Goal: Transaction & Acquisition: Purchase product/service

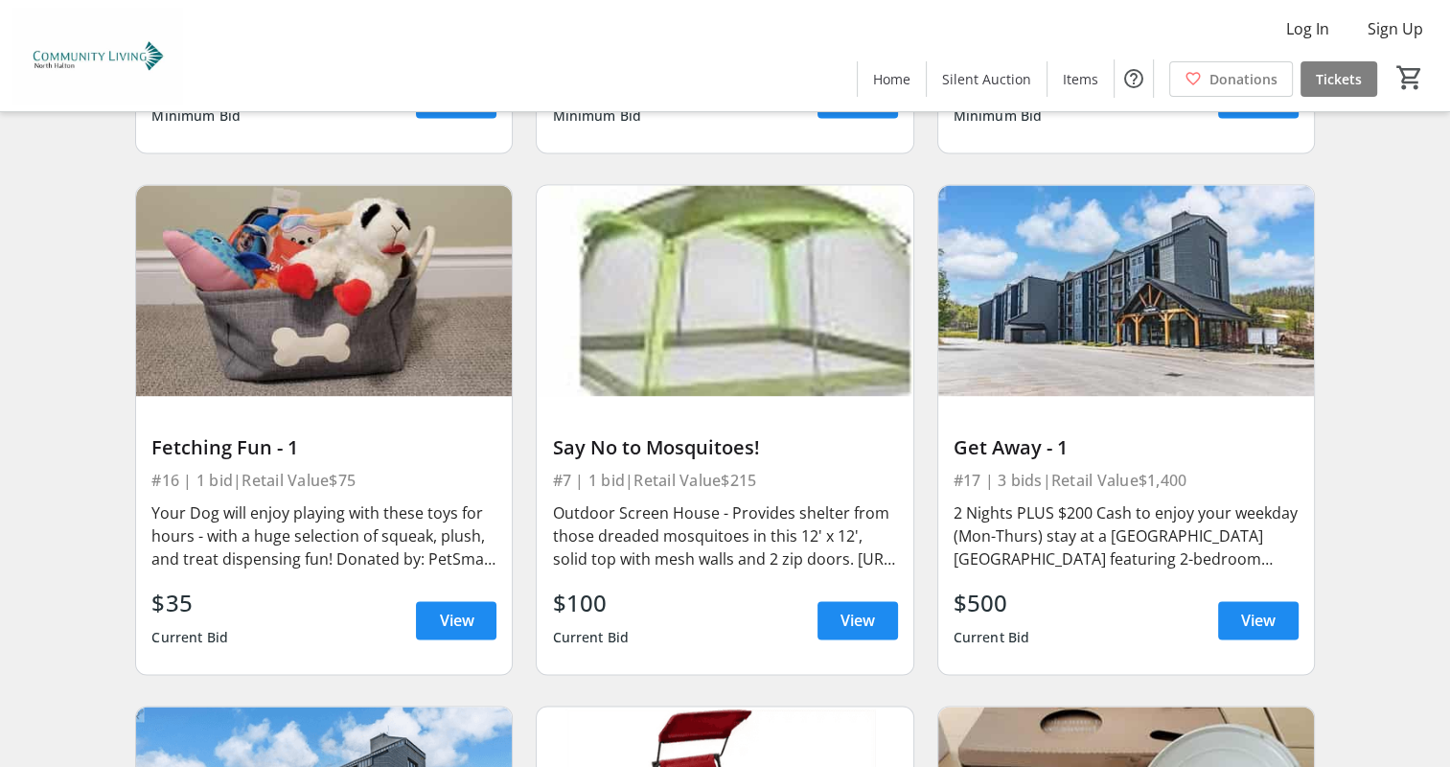
scroll to position [2737, 0]
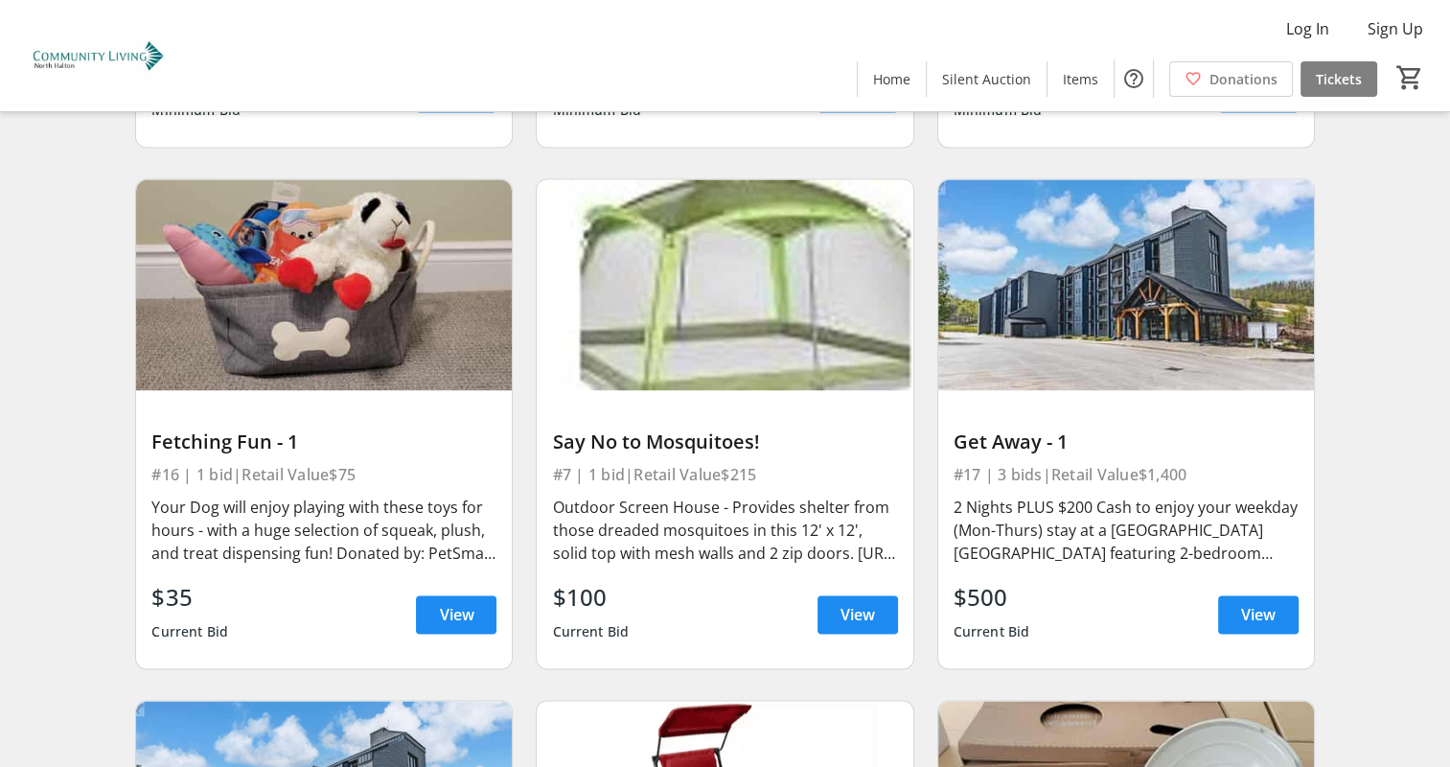
click at [1127, 322] on img at bounding box center [1126, 285] width 376 height 212
click at [1237, 592] on span at bounding box center [1258, 614] width 80 height 46
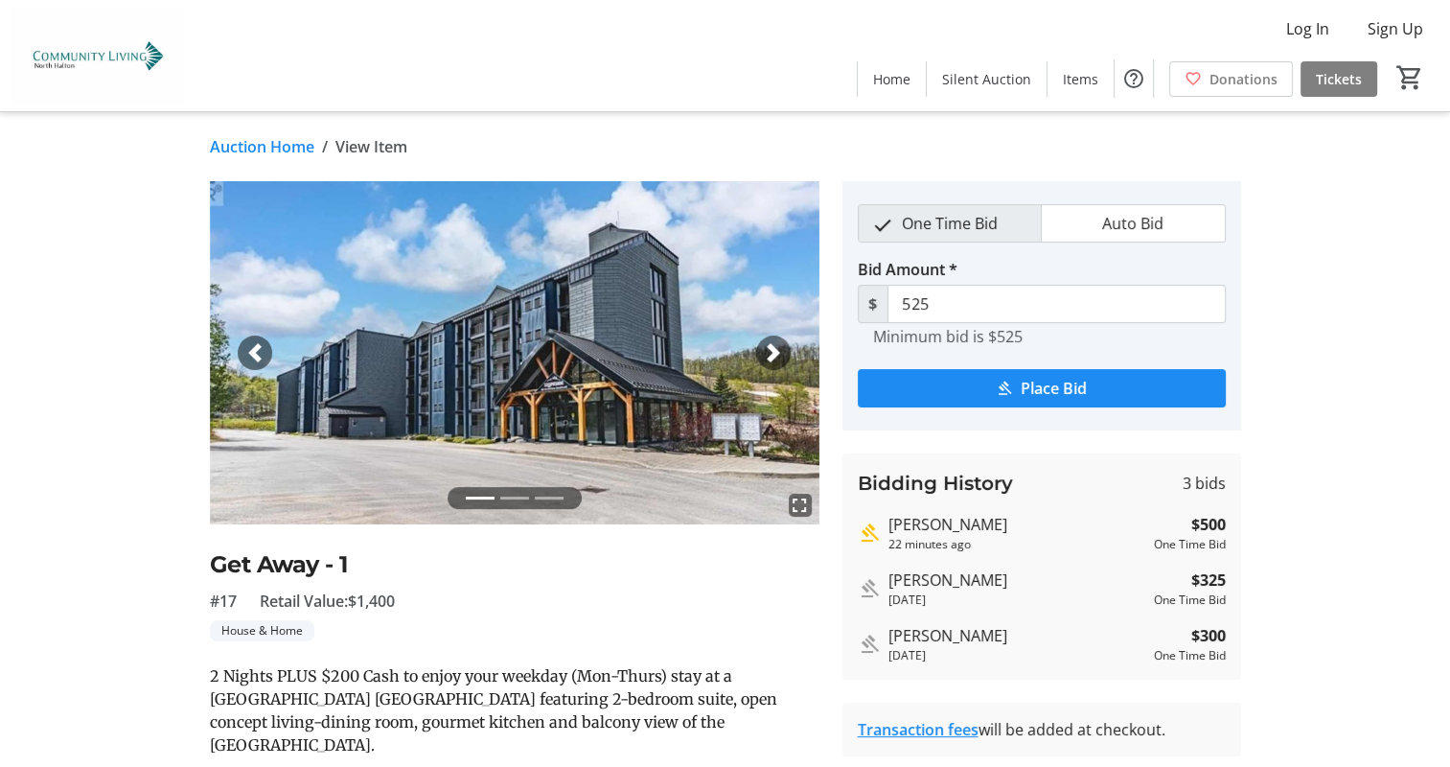
click at [775, 351] on span "button" at bounding box center [773, 352] width 19 height 19
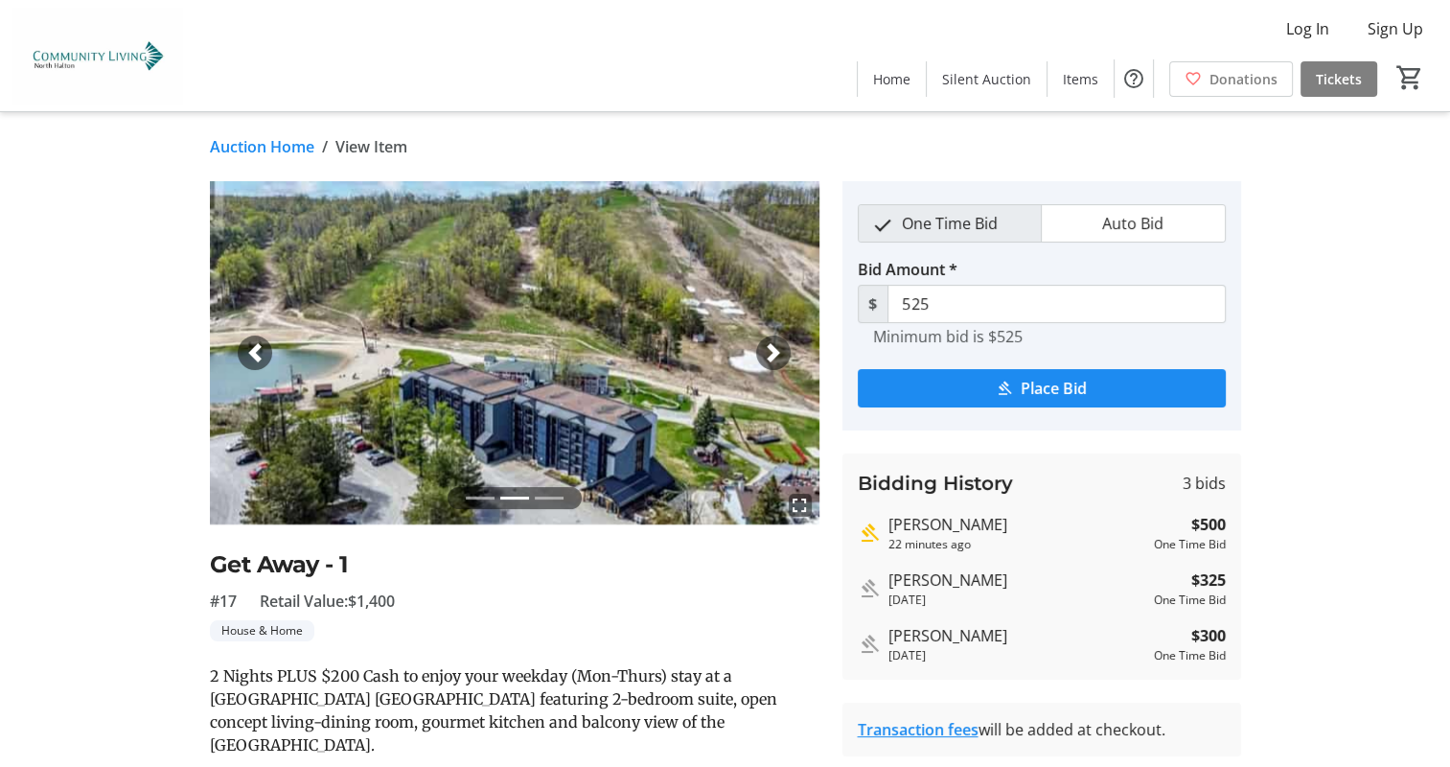
click at [775, 351] on span "button" at bounding box center [773, 352] width 19 height 19
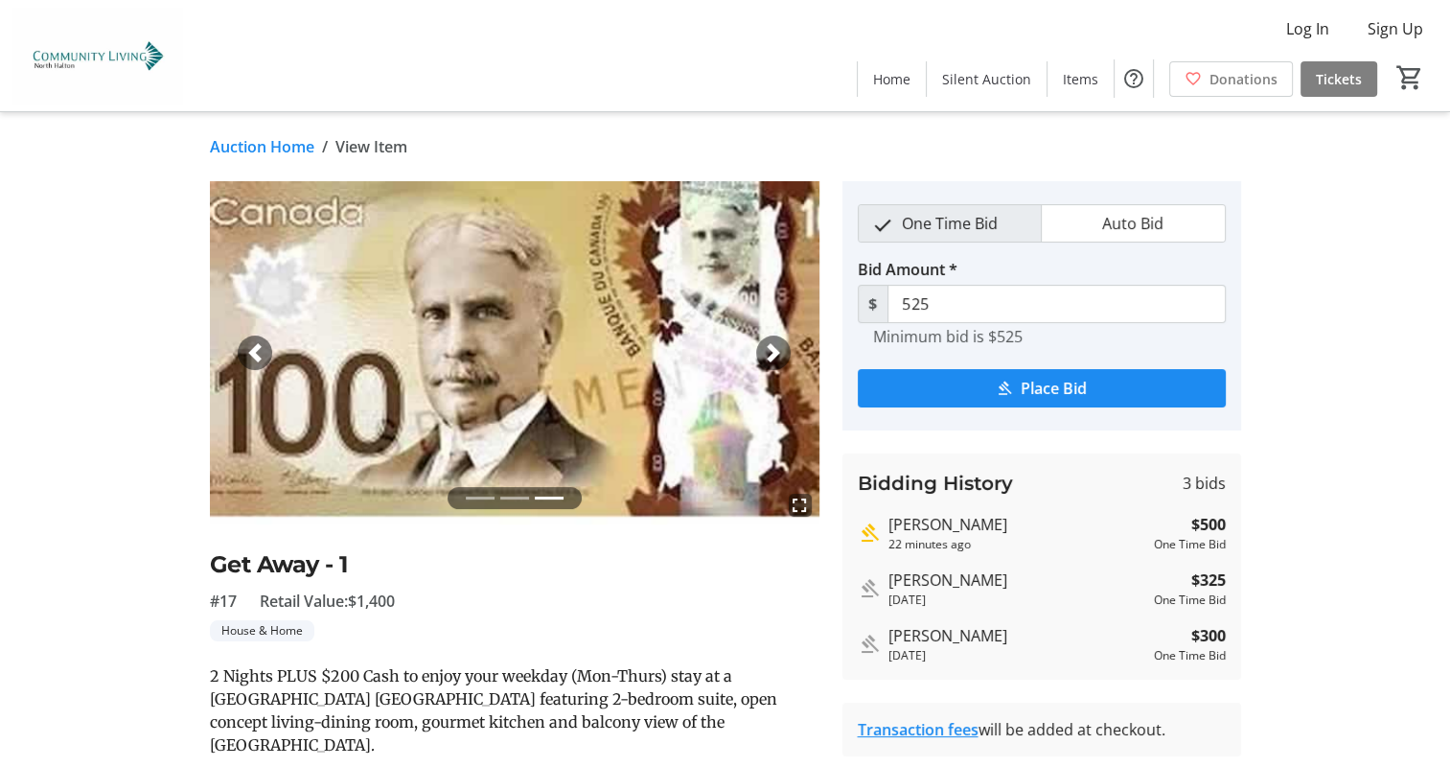
click at [775, 351] on span "button" at bounding box center [773, 352] width 19 height 19
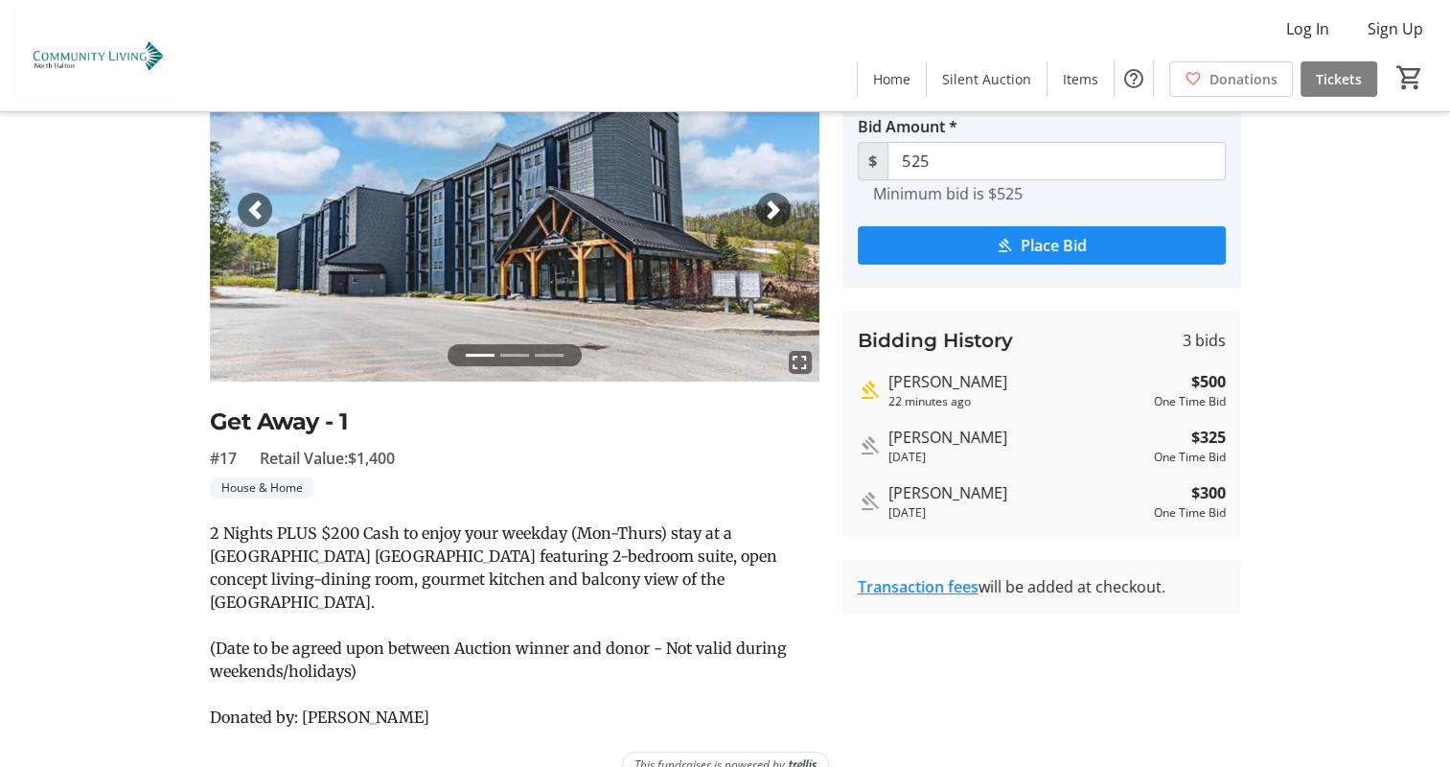
scroll to position [149, 0]
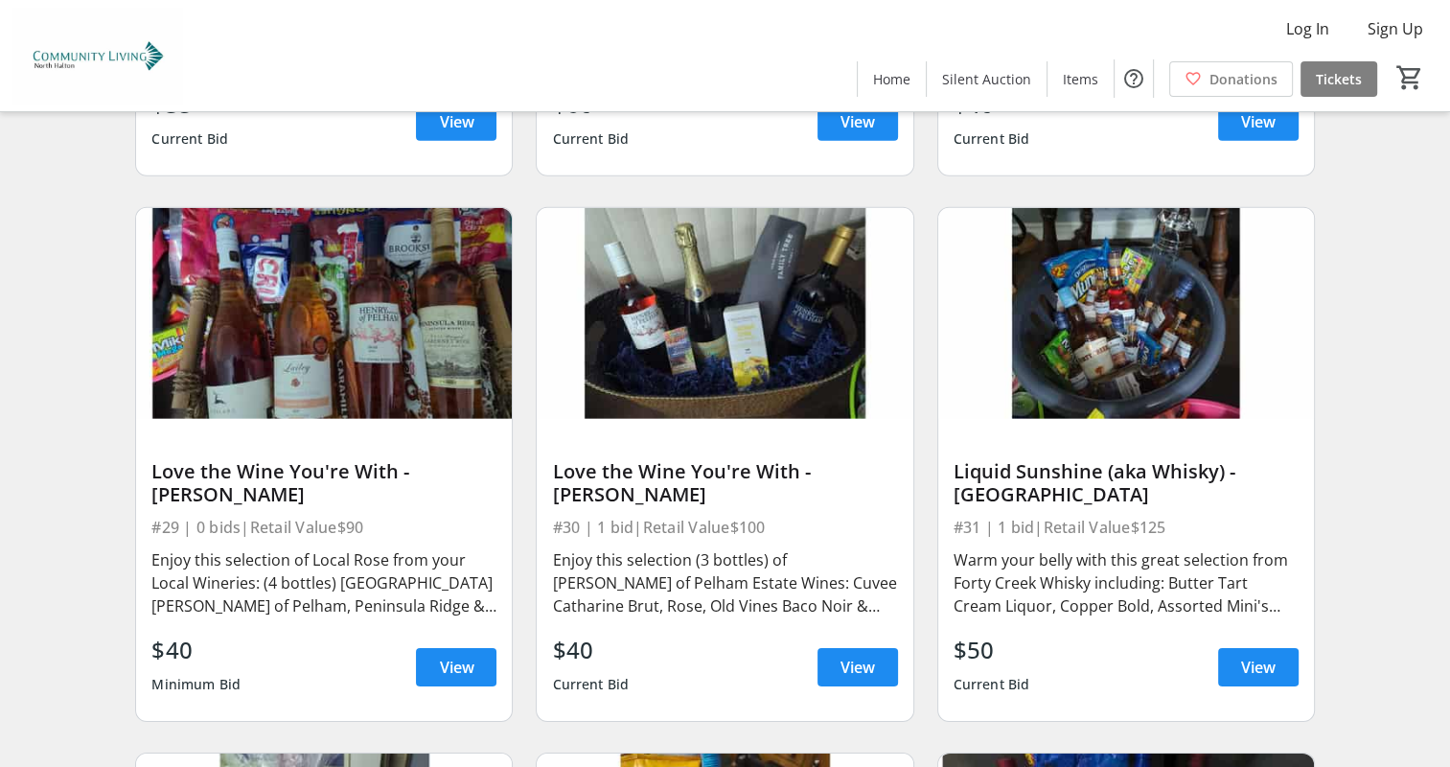
scroll to position [5875, 0]
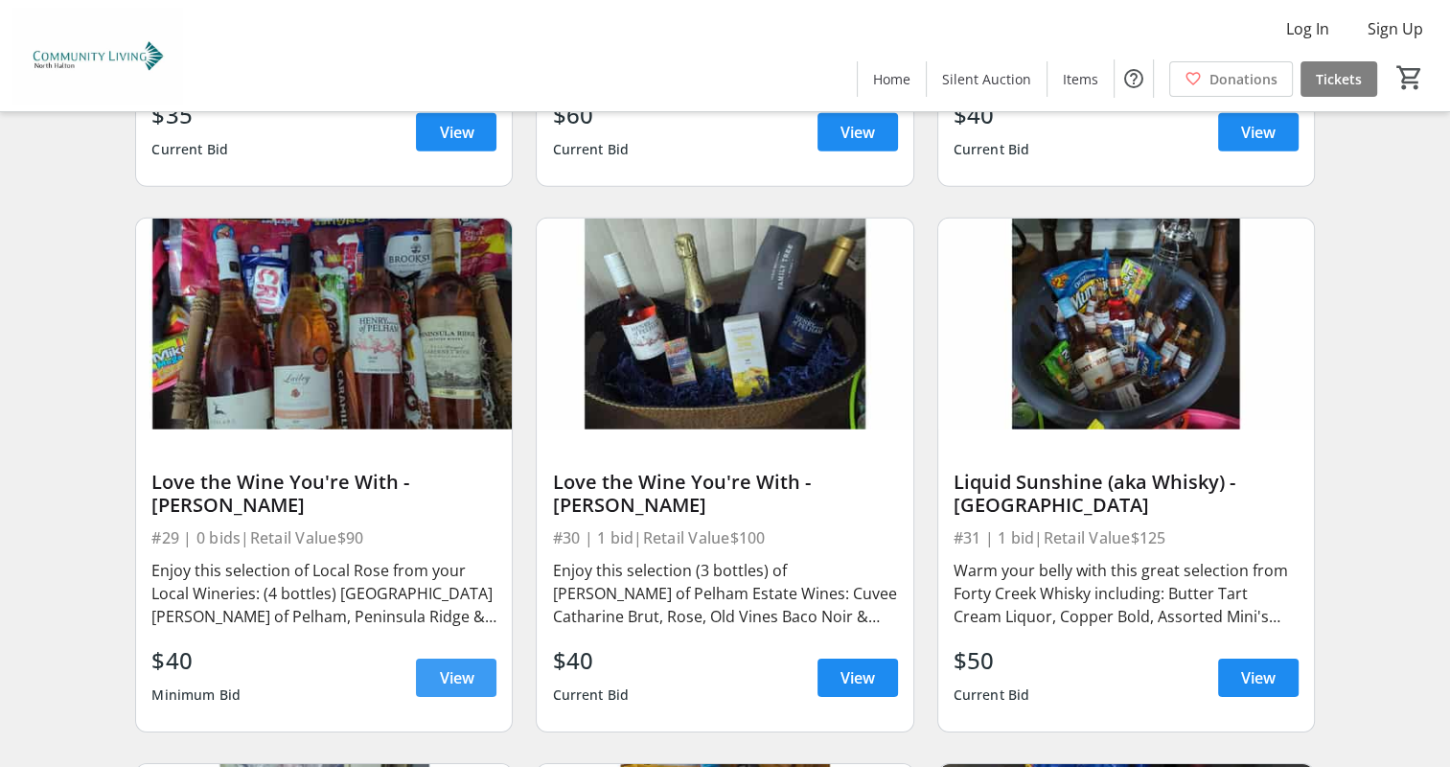
click at [464, 666] on span "View" at bounding box center [456, 677] width 34 height 23
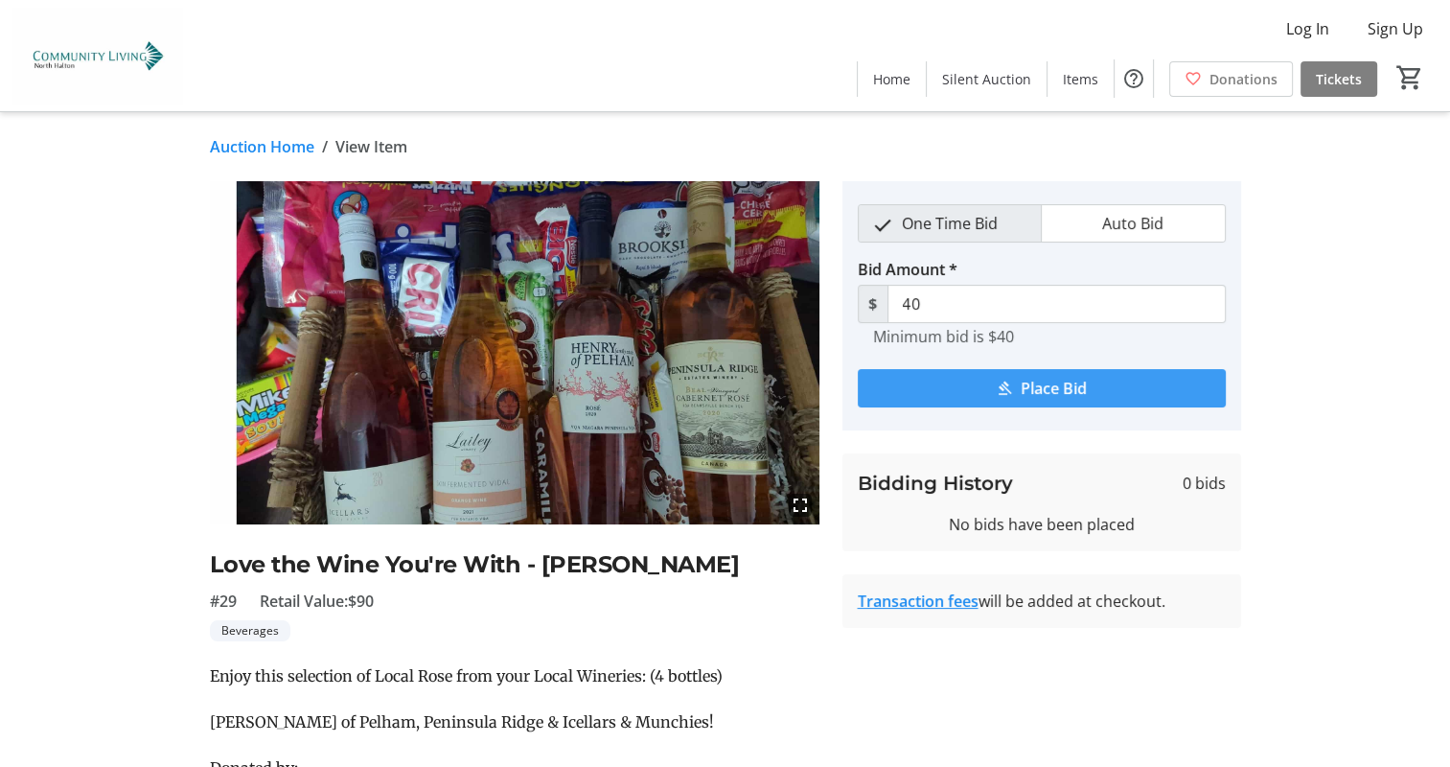
click at [970, 395] on span "submit" at bounding box center [1042, 388] width 368 height 46
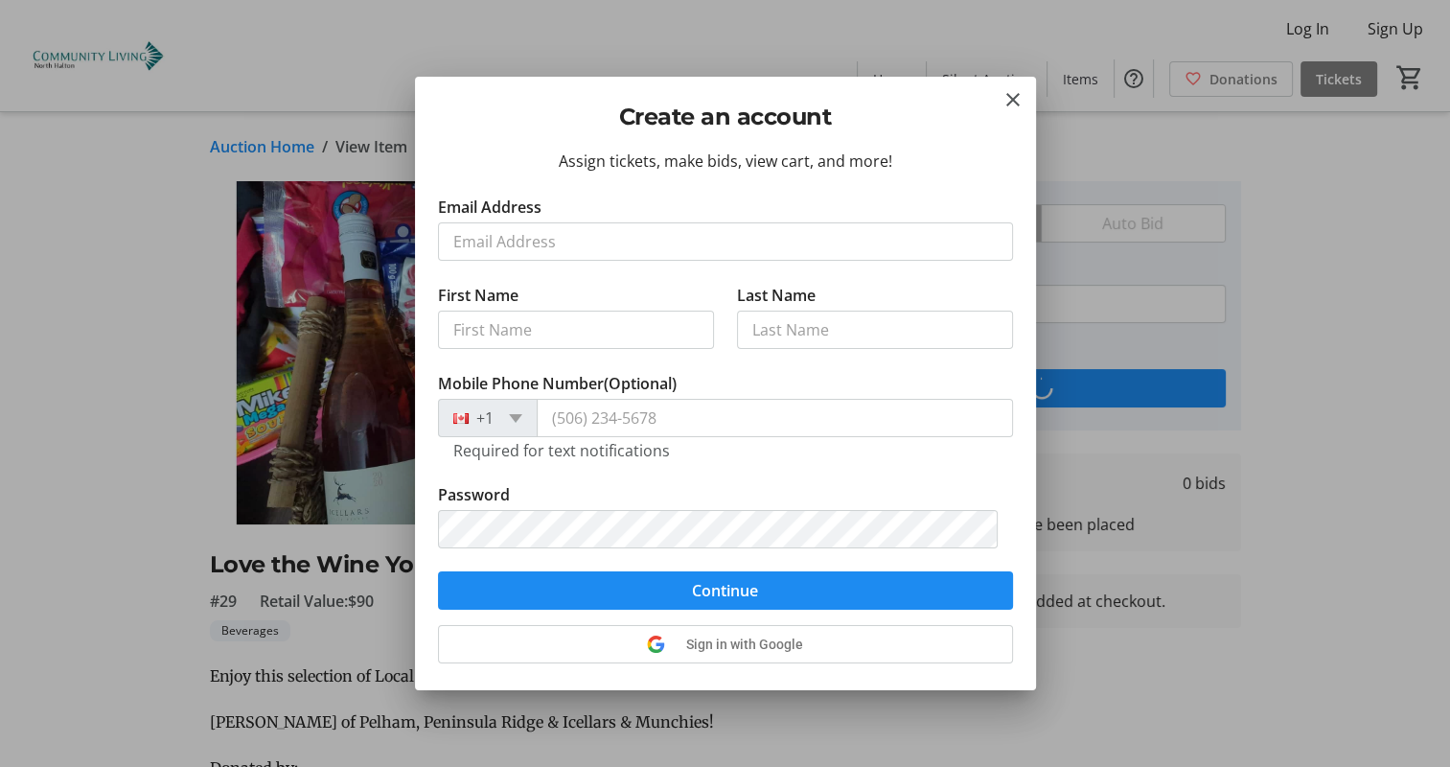
click at [721, 255] on input "Email Address" at bounding box center [725, 241] width 575 height 38
type input "judy.pryde@clburlington.ca"
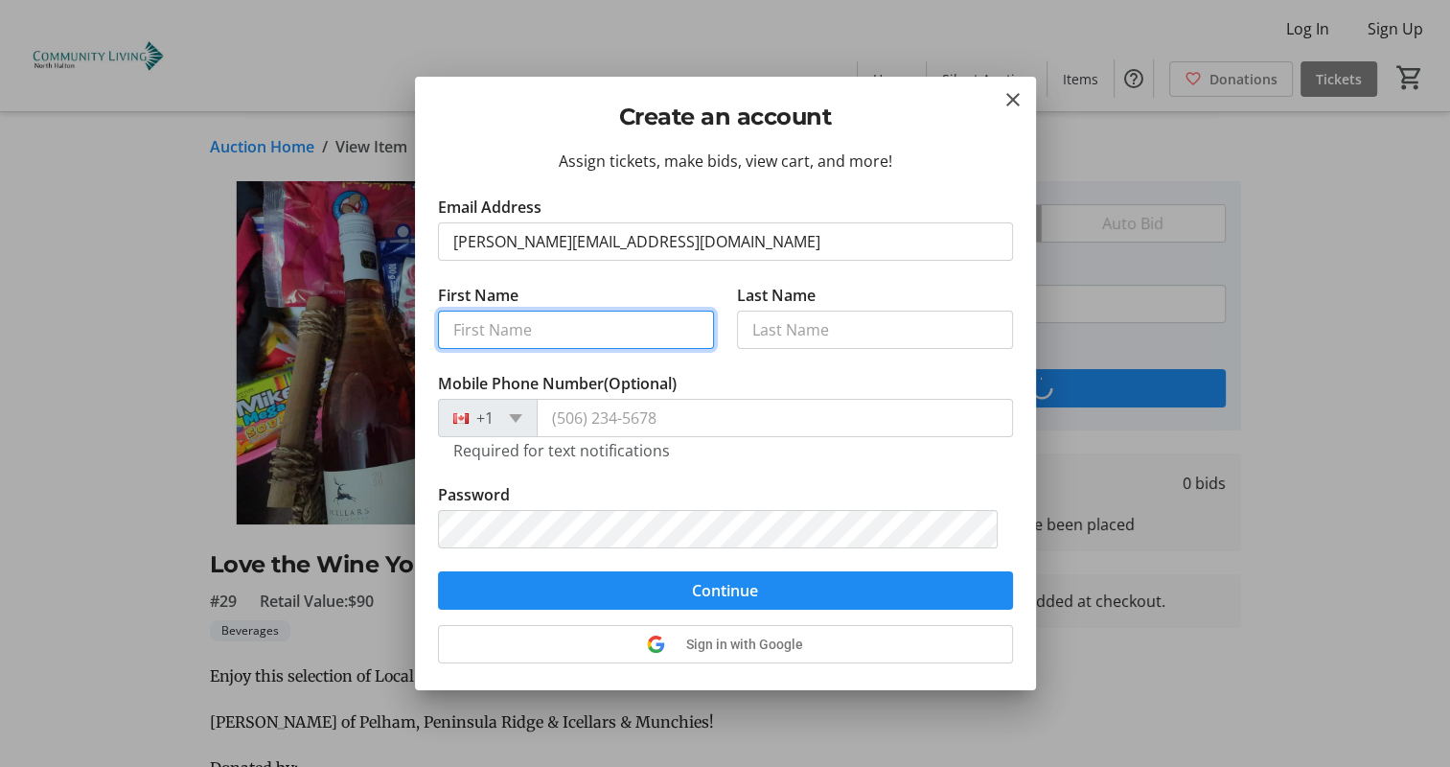
type input "Judy"
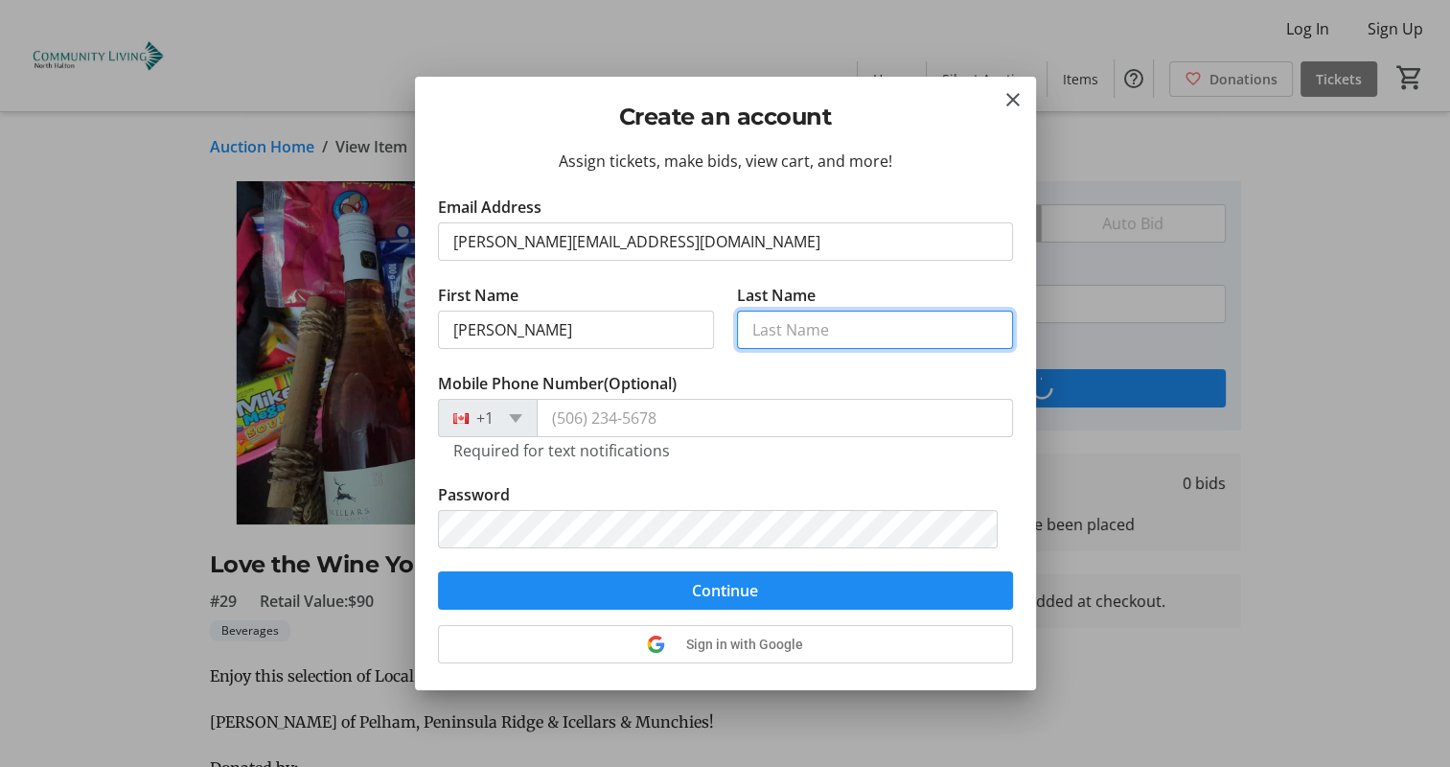
type input "Pryde"
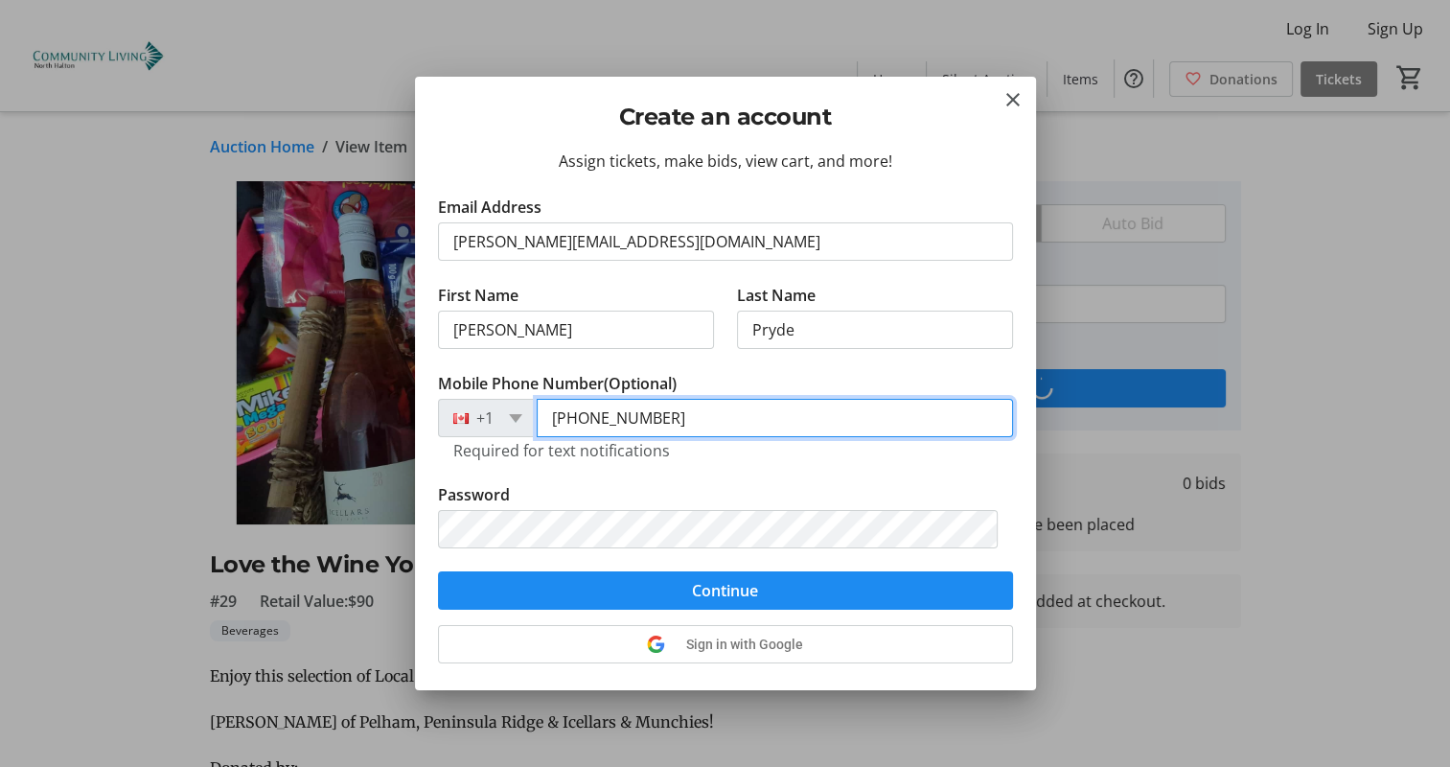
click at [692, 410] on input "(905) 517-2383" at bounding box center [775, 418] width 476 height 38
type input "(905) 510-2171"
click at [978, 479] on tr-form-field "Mobile Phone Number (Optional) +1 (905) 510-2171 Required for text notifications" at bounding box center [725, 427] width 575 height 111
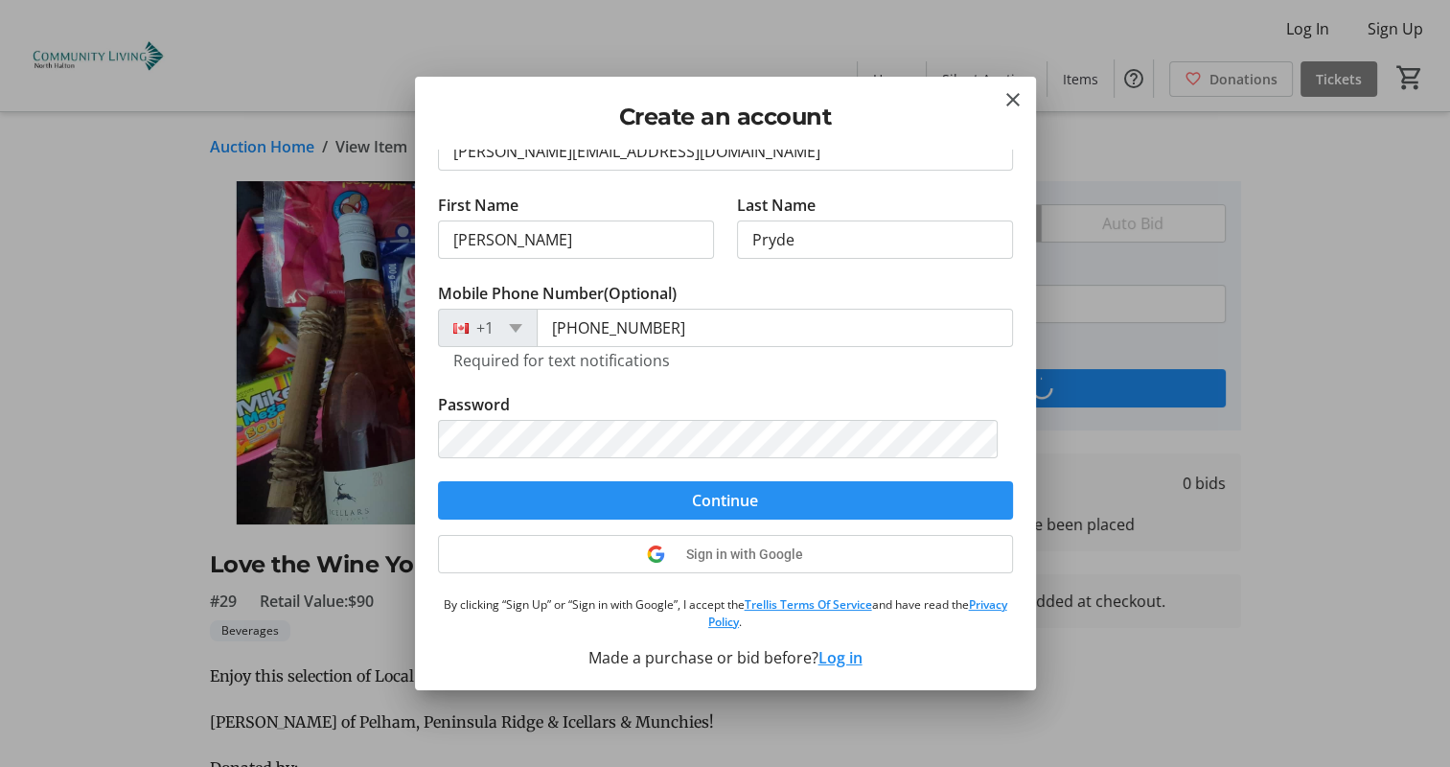
click at [883, 496] on span "submit" at bounding box center [725, 500] width 575 height 46
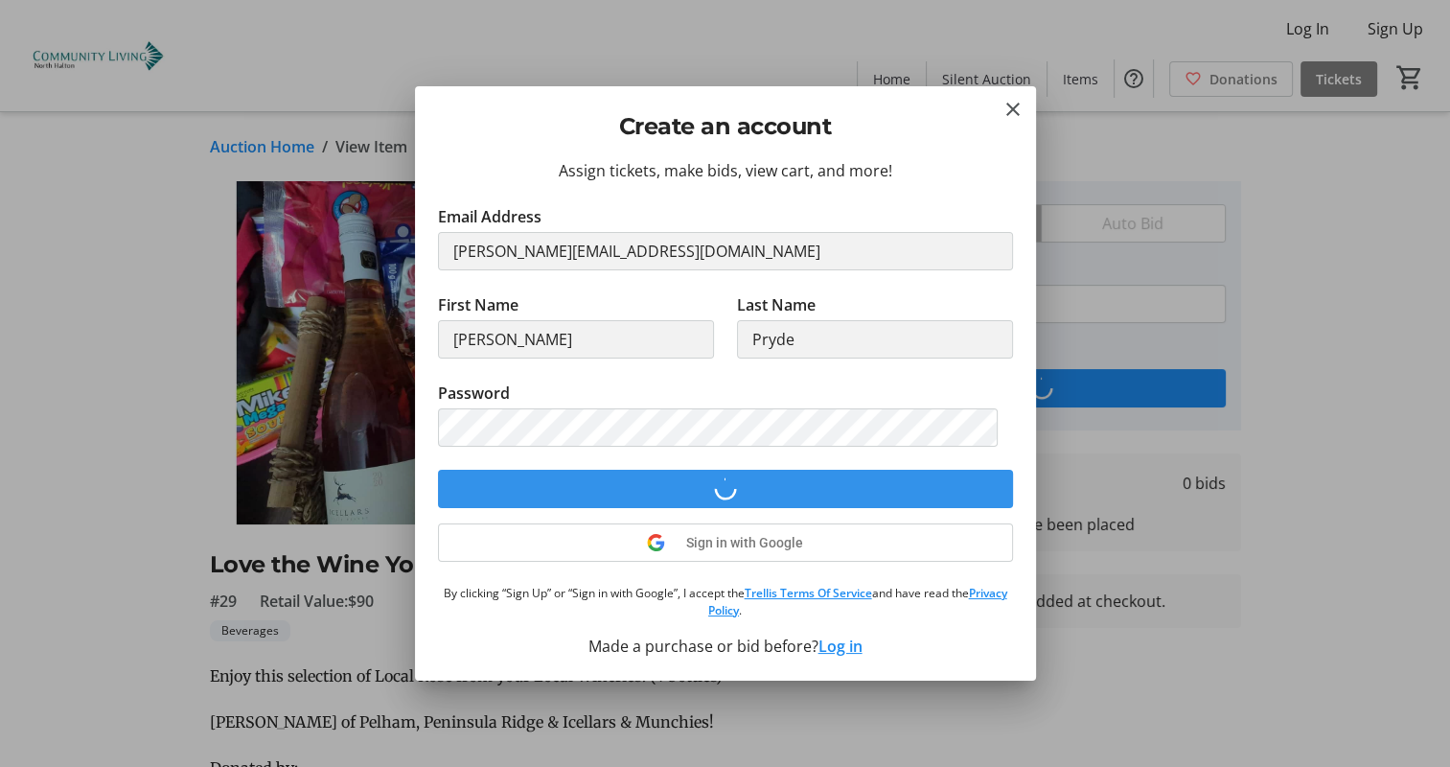
scroll to position [0, 0]
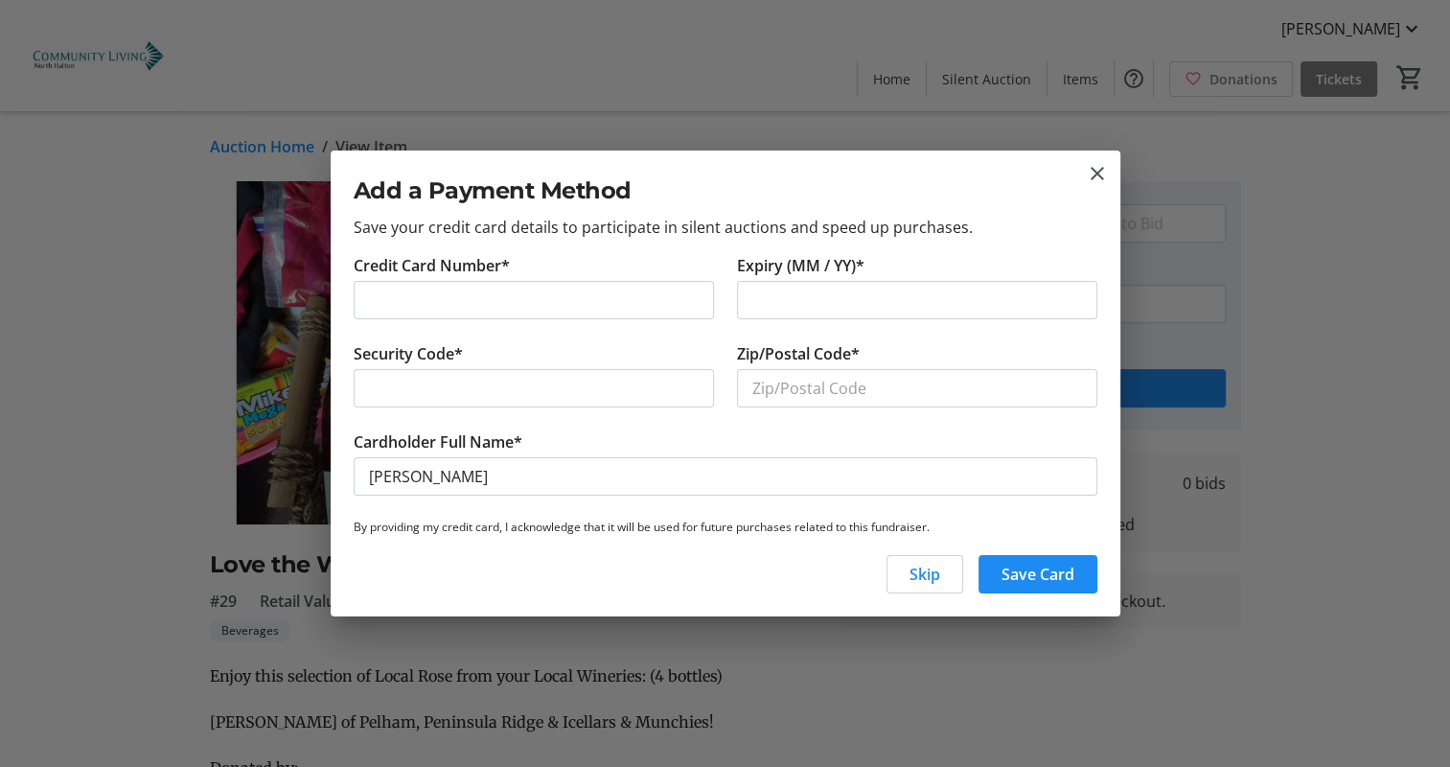
click at [540, 399] on iframe at bounding box center [534, 388] width 330 height 23
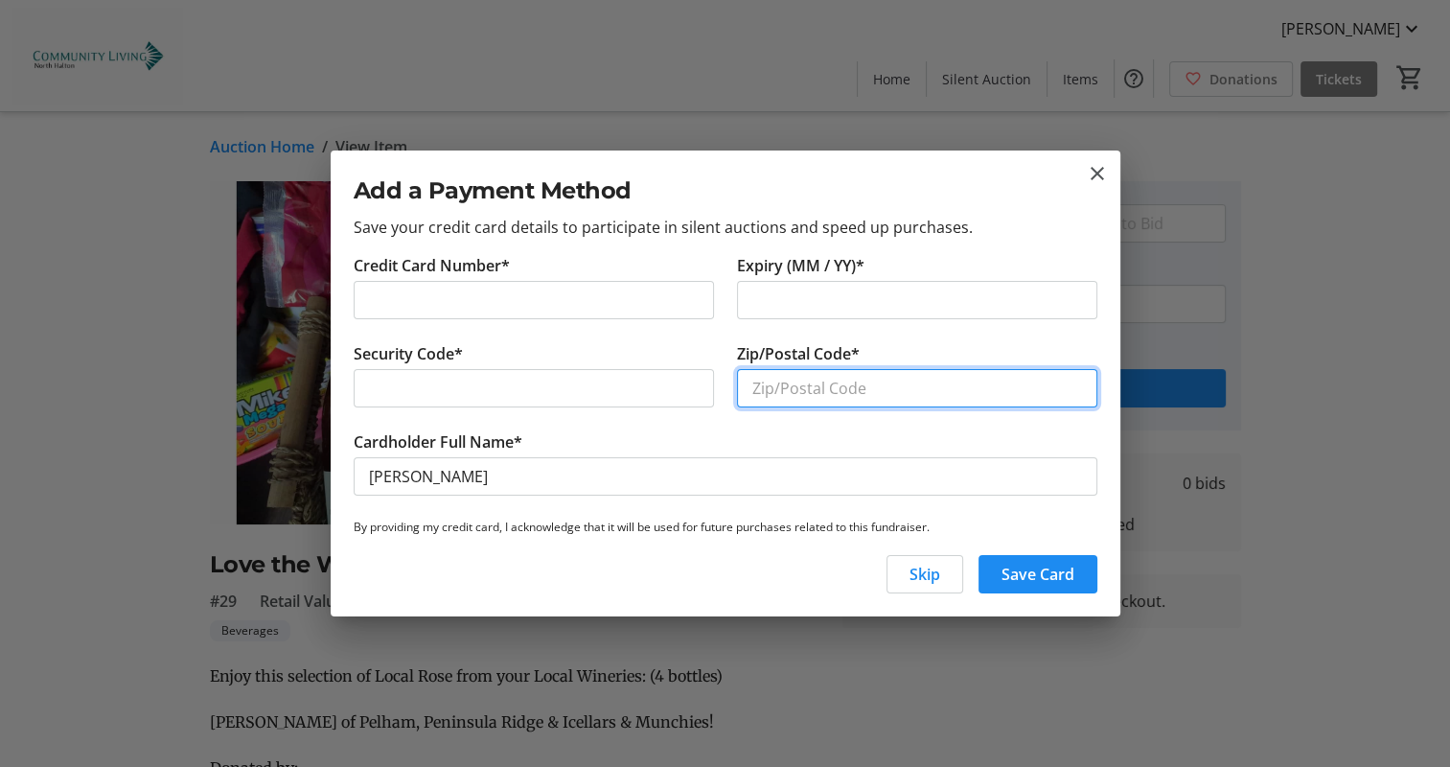
click at [866, 387] on input "Zip/Postal Code*" at bounding box center [917, 388] width 360 height 38
type input "L6M3H3"
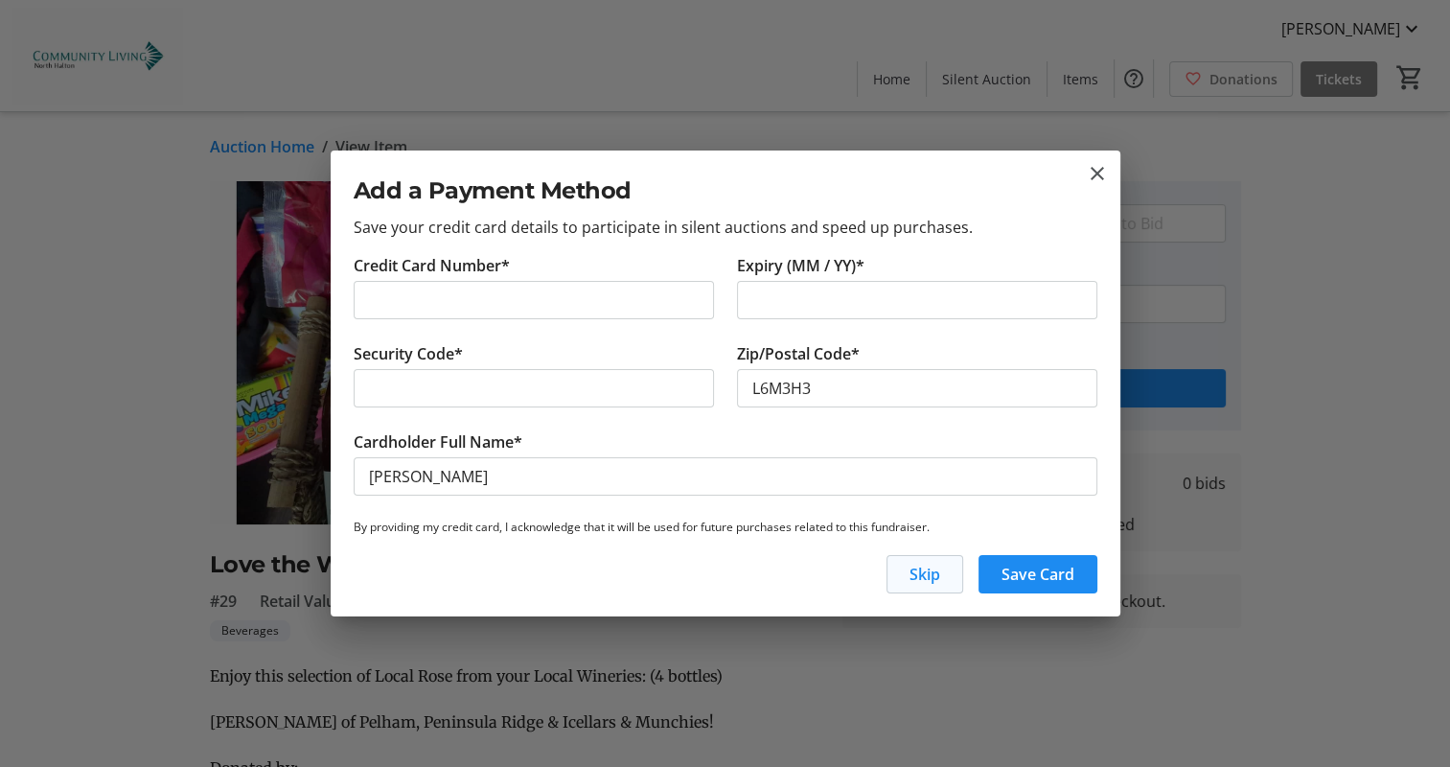
click at [947, 590] on span "button" at bounding box center [924, 574] width 75 height 46
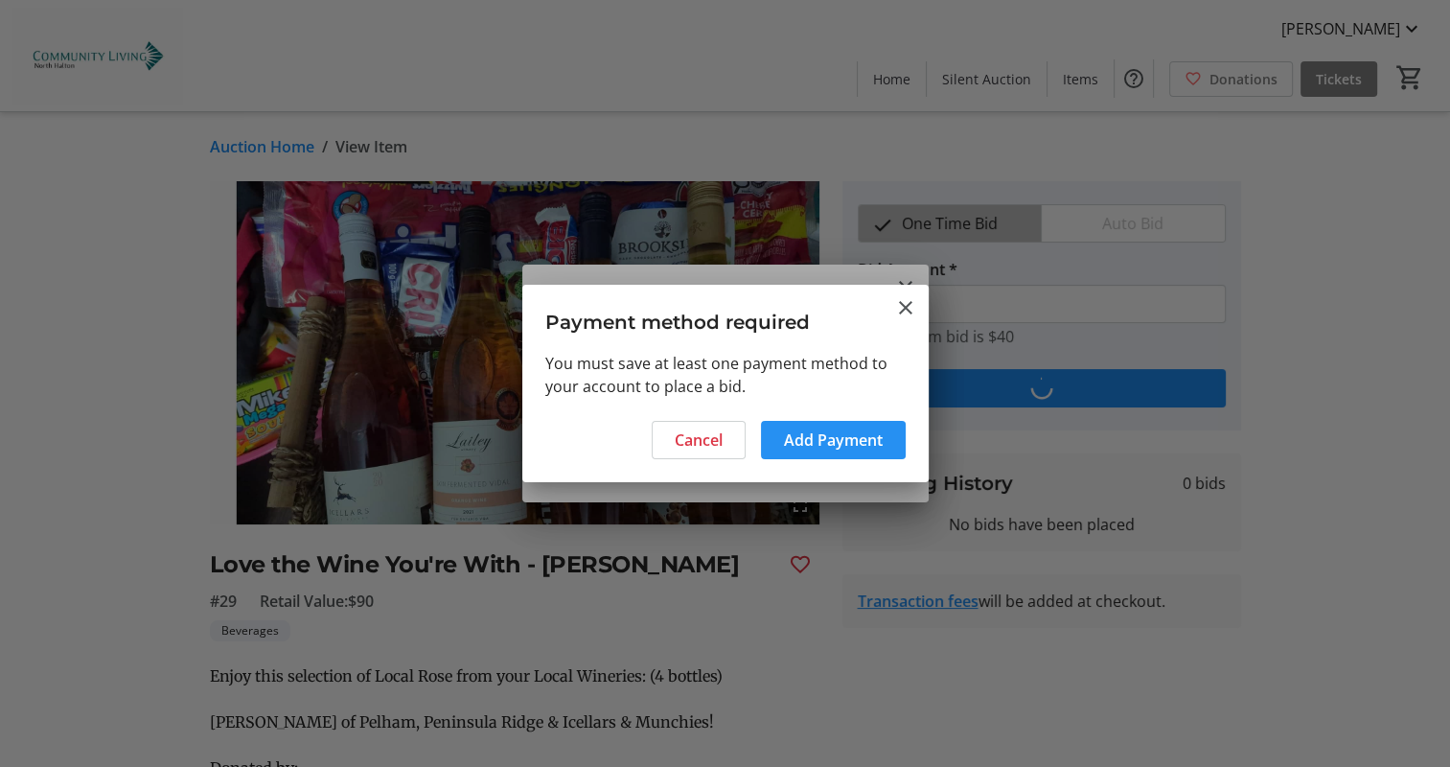
click at [870, 453] on span at bounding box center [833, 440] width 145 height 46
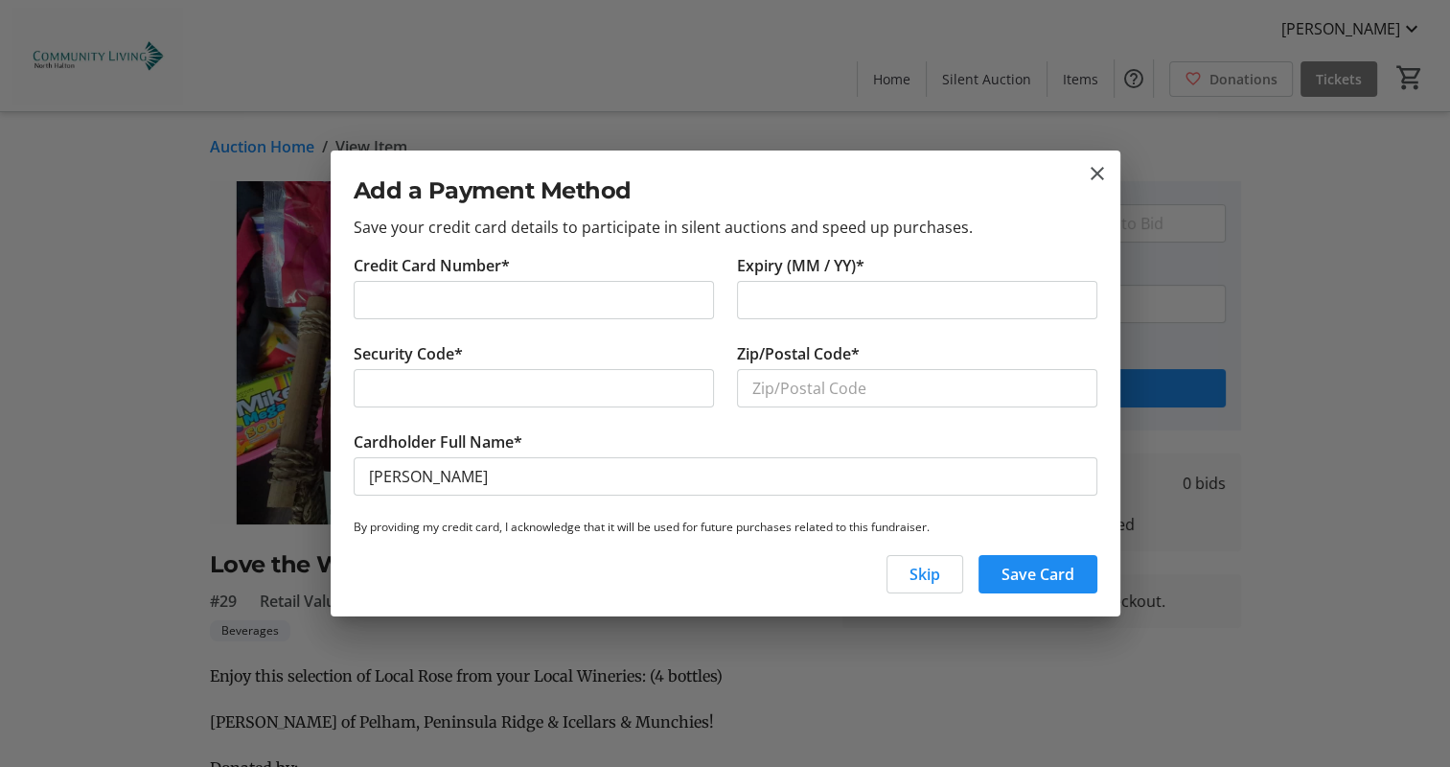
click at [564, 285] on div at bounding box center [534, 300] width 360 height 38
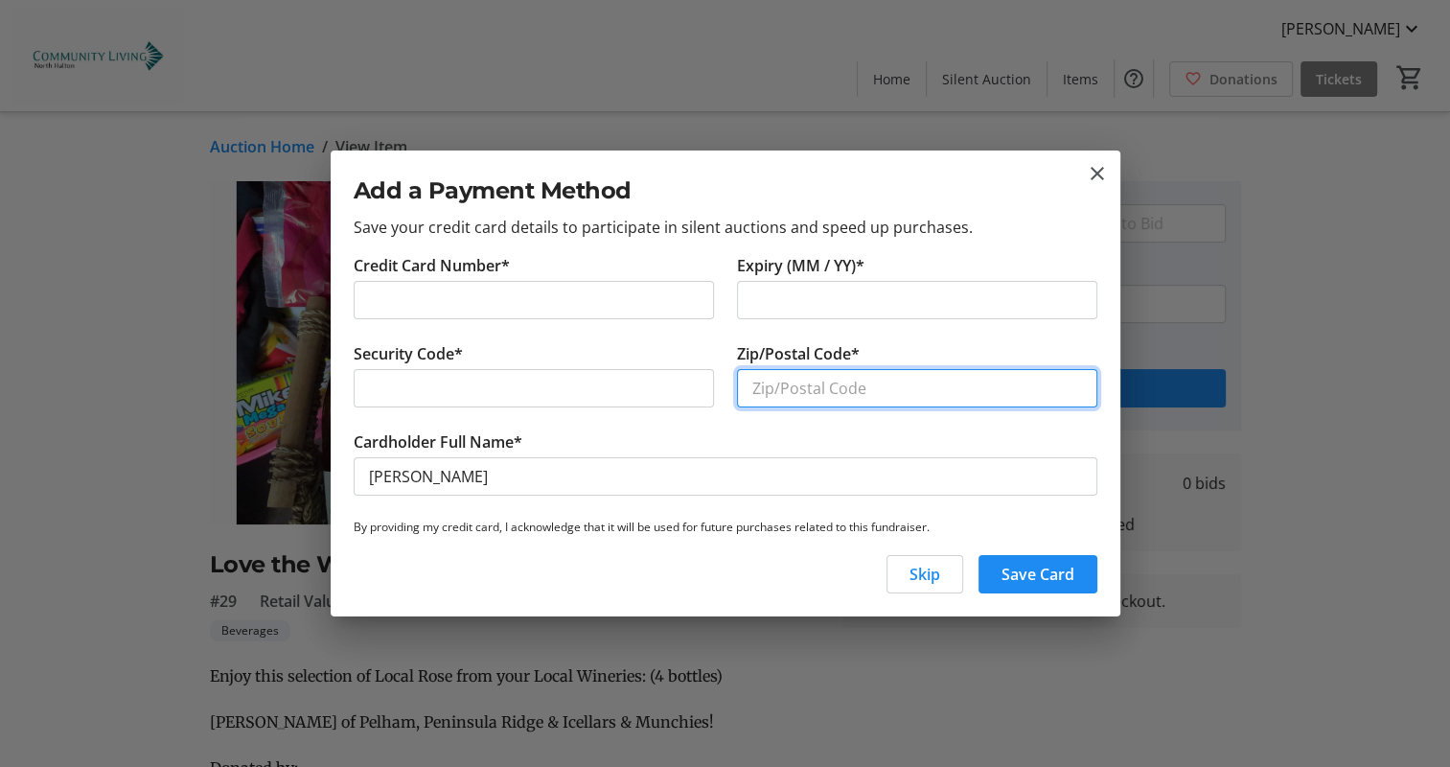
click at [908, 387] on input "Zip/Postal Code*" at bounding box center [917, 388] width 360 height 38
type input "L6M3H3"
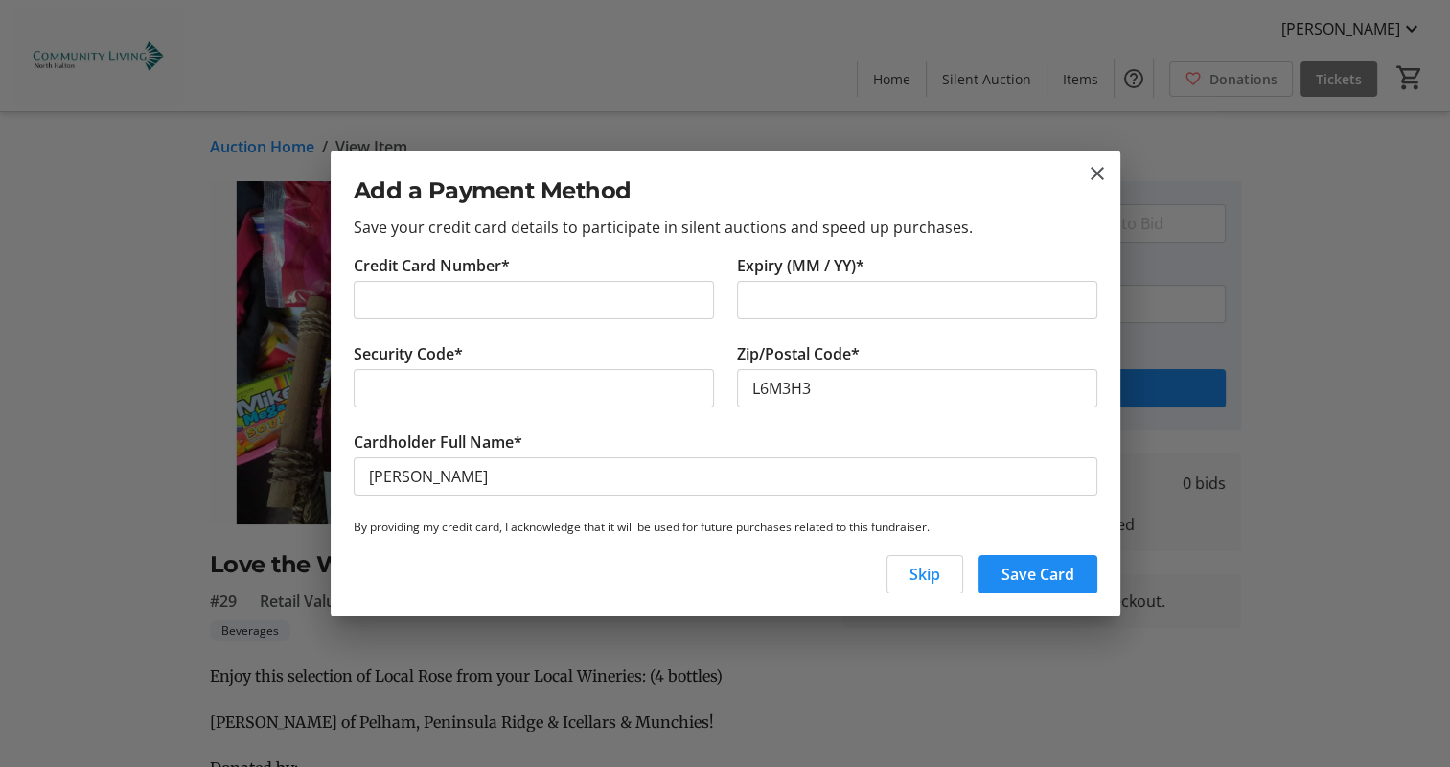
click at [1100, 561] on div "Skip Save Card" at bounding box center [726, 581] width 790 height 69
click at [1081, 571] on span "button" at bounding box center [1037, 574] width 119 height 46
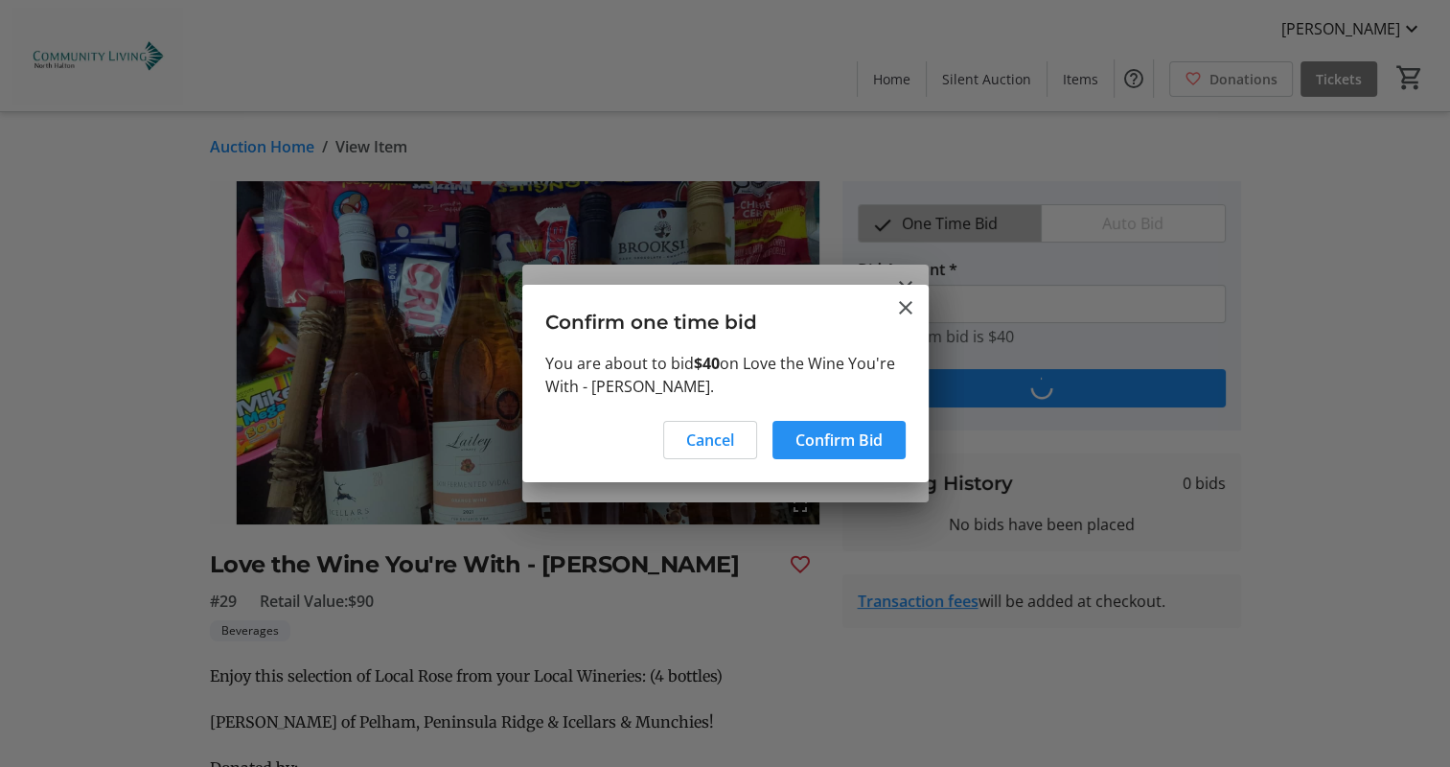
click at [834, 433] on span "Confirm Bid" at bounding box center [838, 439] width 87 height 23
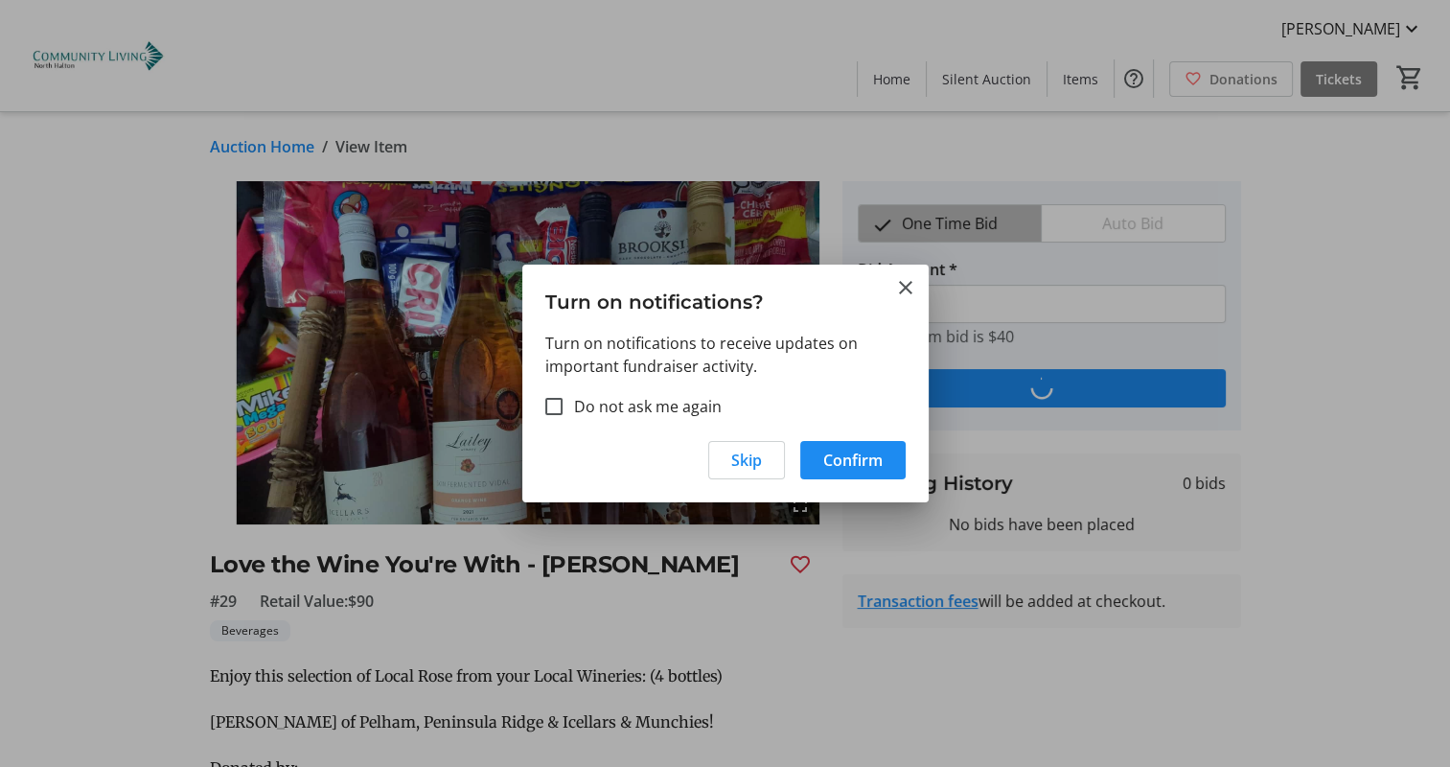
type input "50"
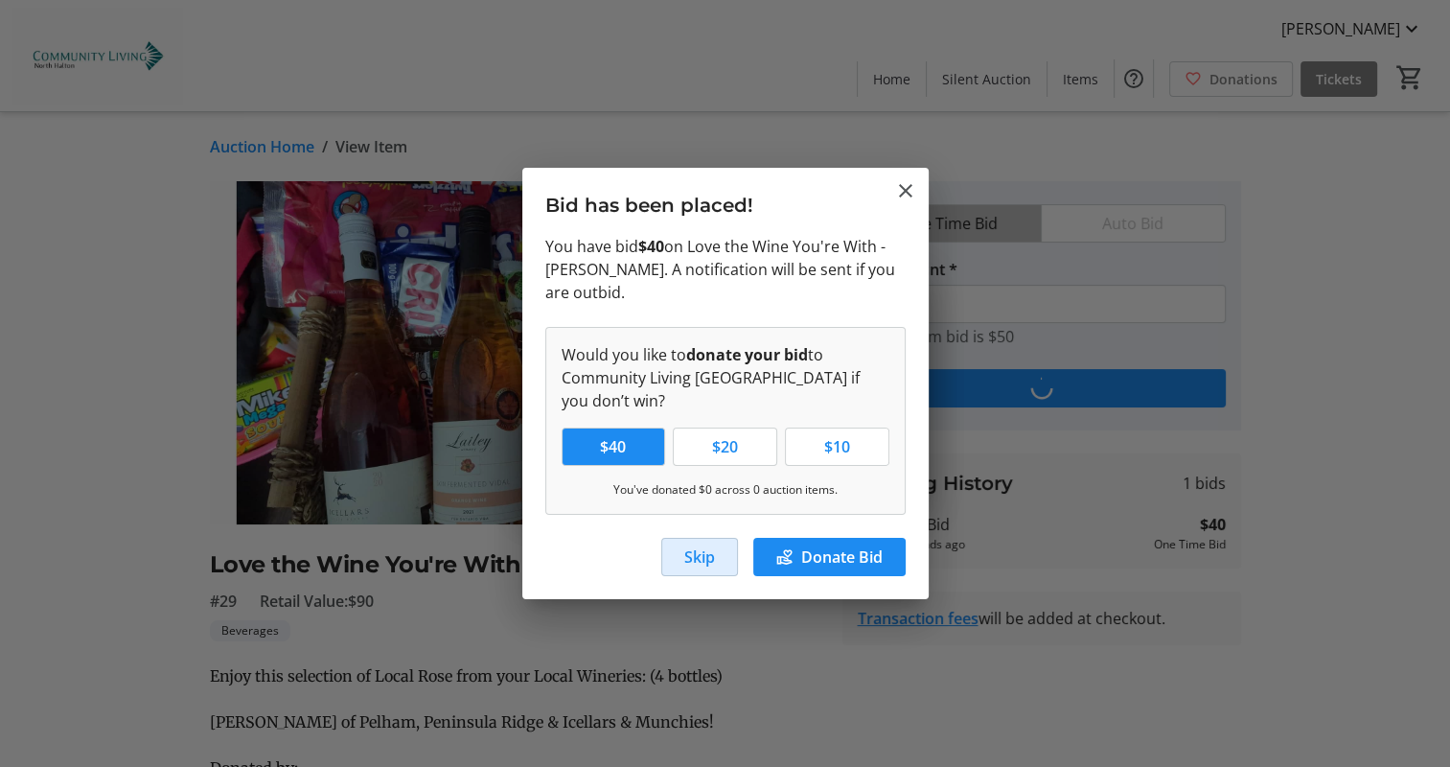
click at [717, 555] on span "button" at bounding box center [699, 557] width 75 height 46
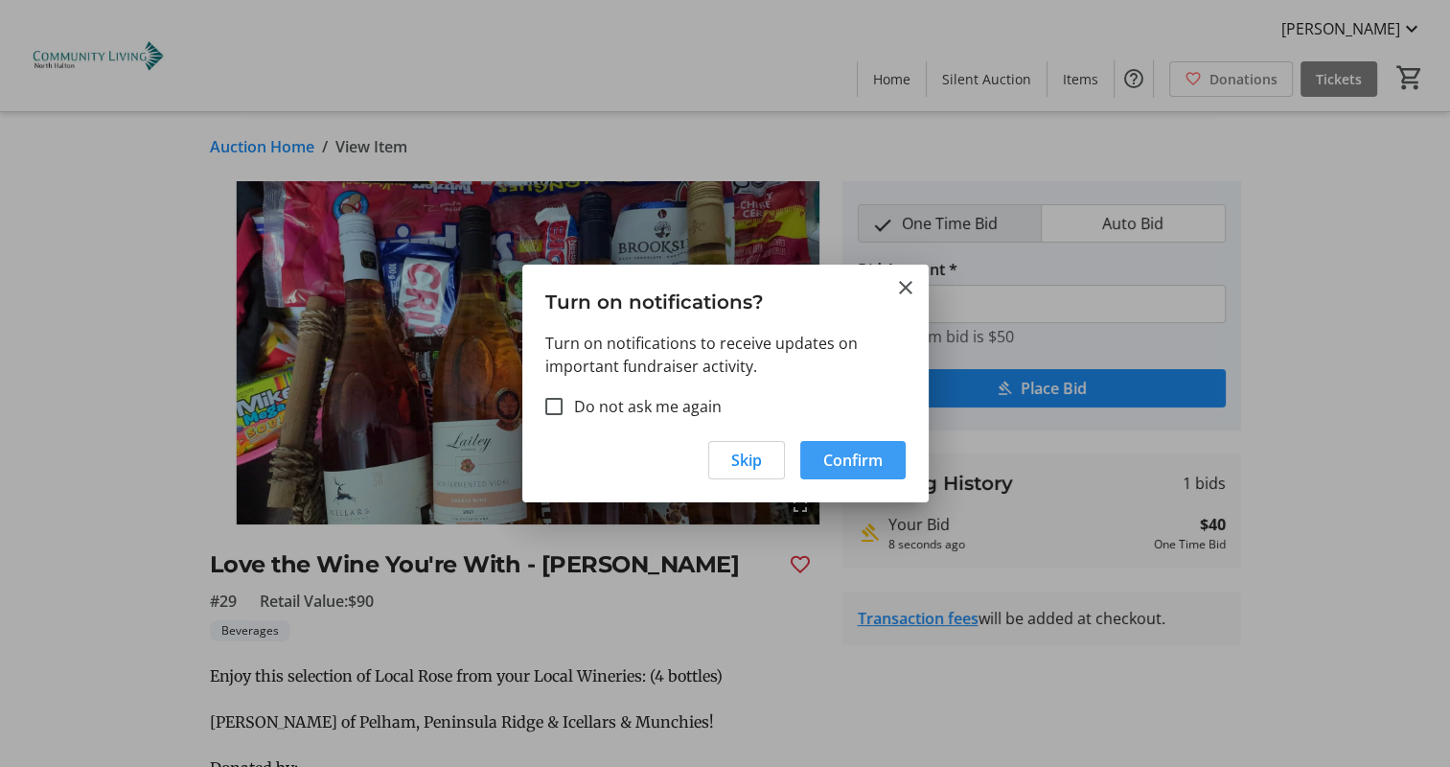
click at [817, 466] on span "button" at bounding box center [852, 460] width 105 height 46
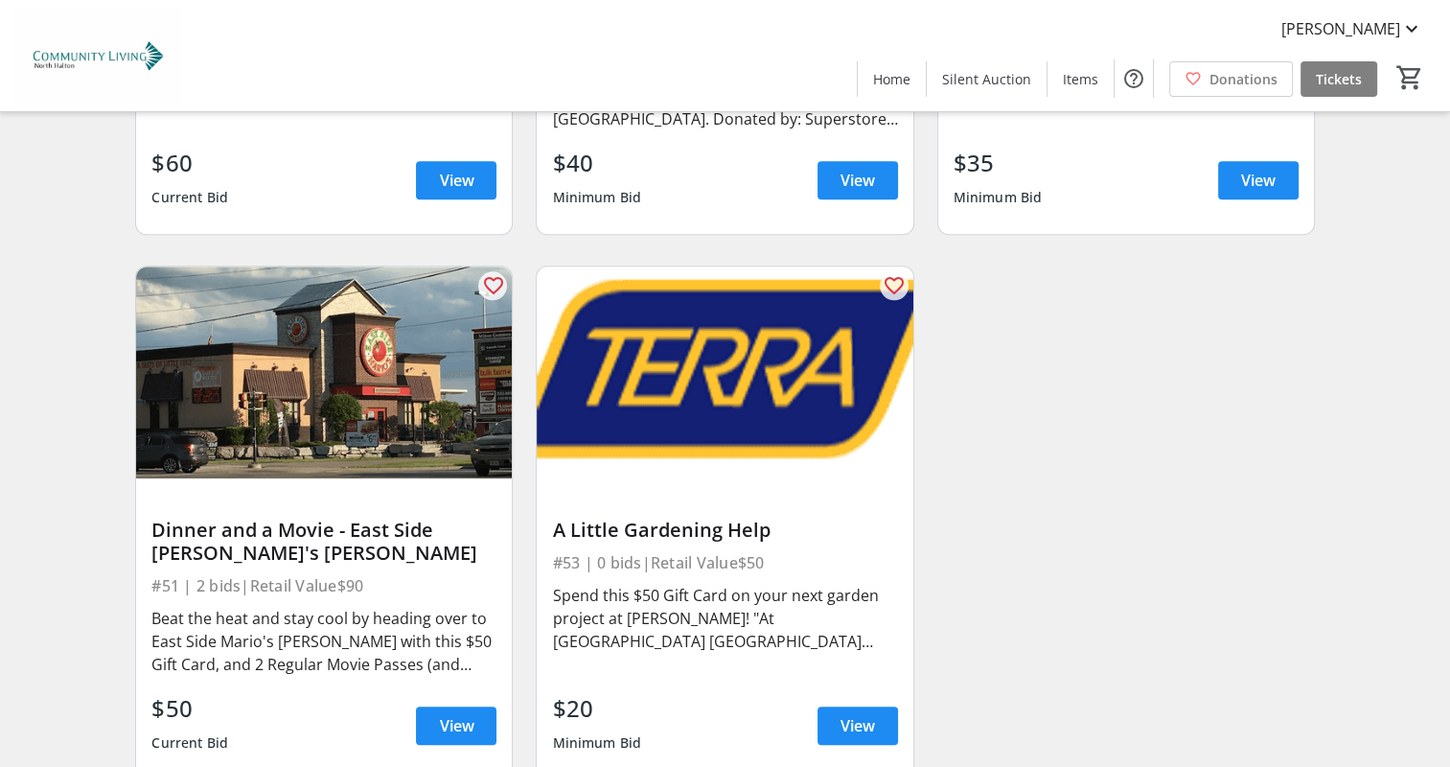
scroll to position [9119, 0]
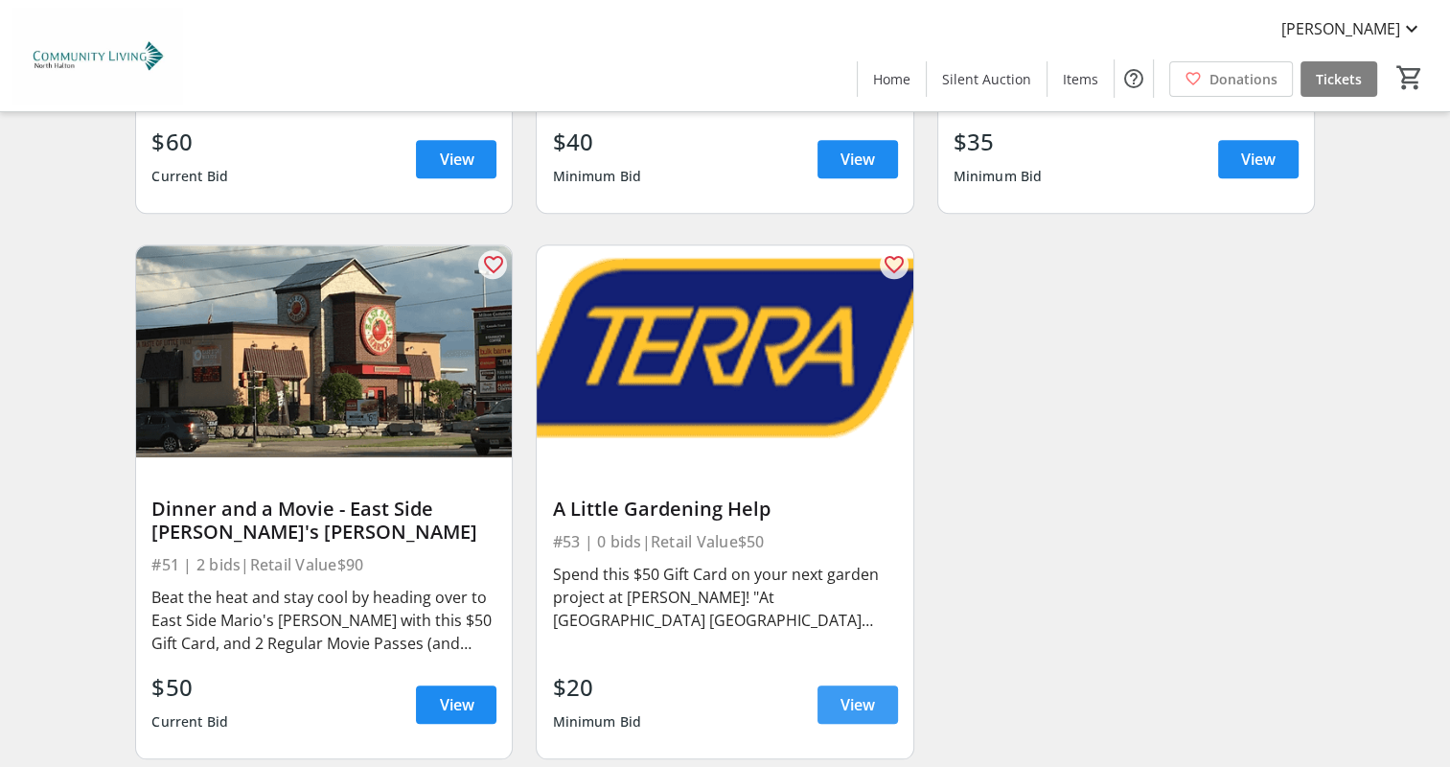
click at [859, 693] on span "View" at bounding box center [857, 704] width 34 height 23
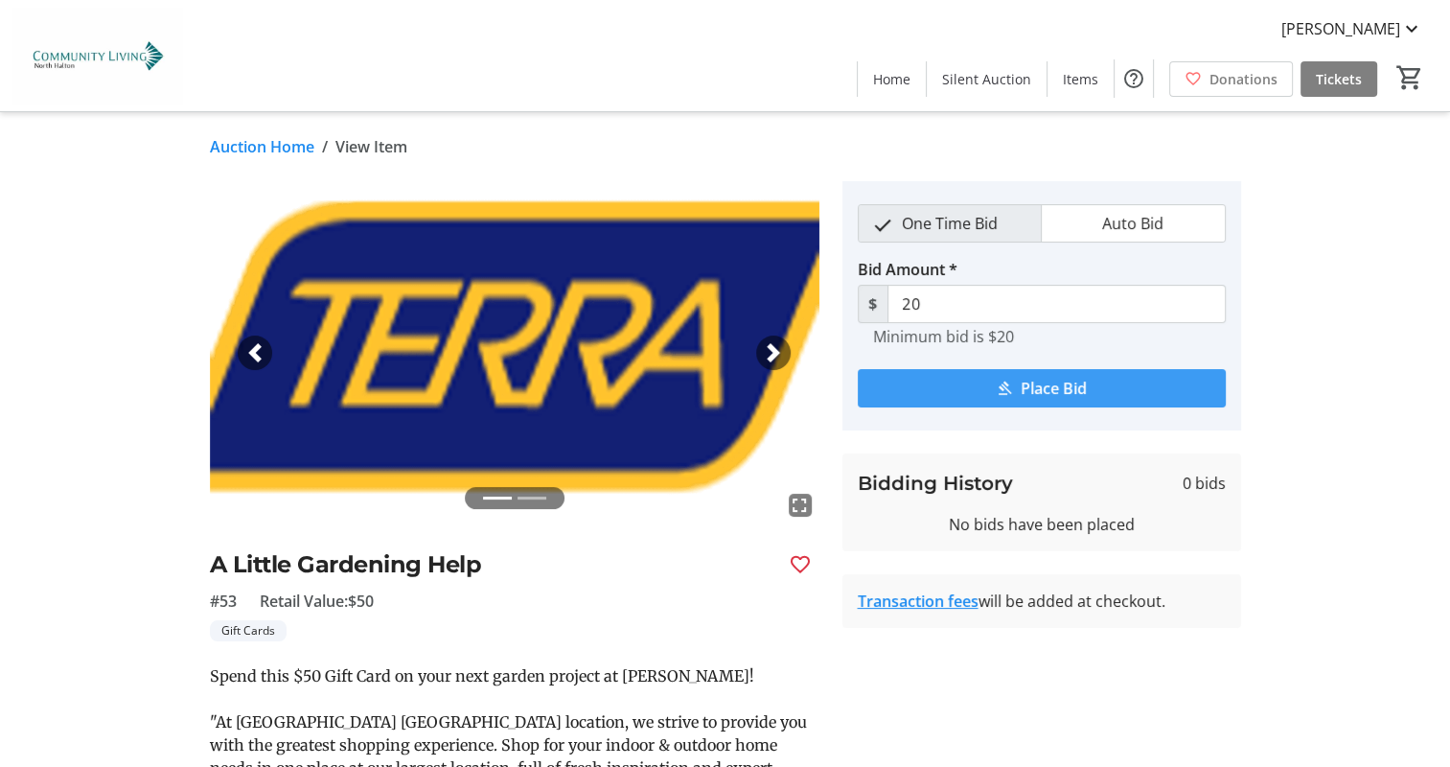
click at [1027, 366] on span "submit" at bounding box center [1042, 388] width 368 height 46
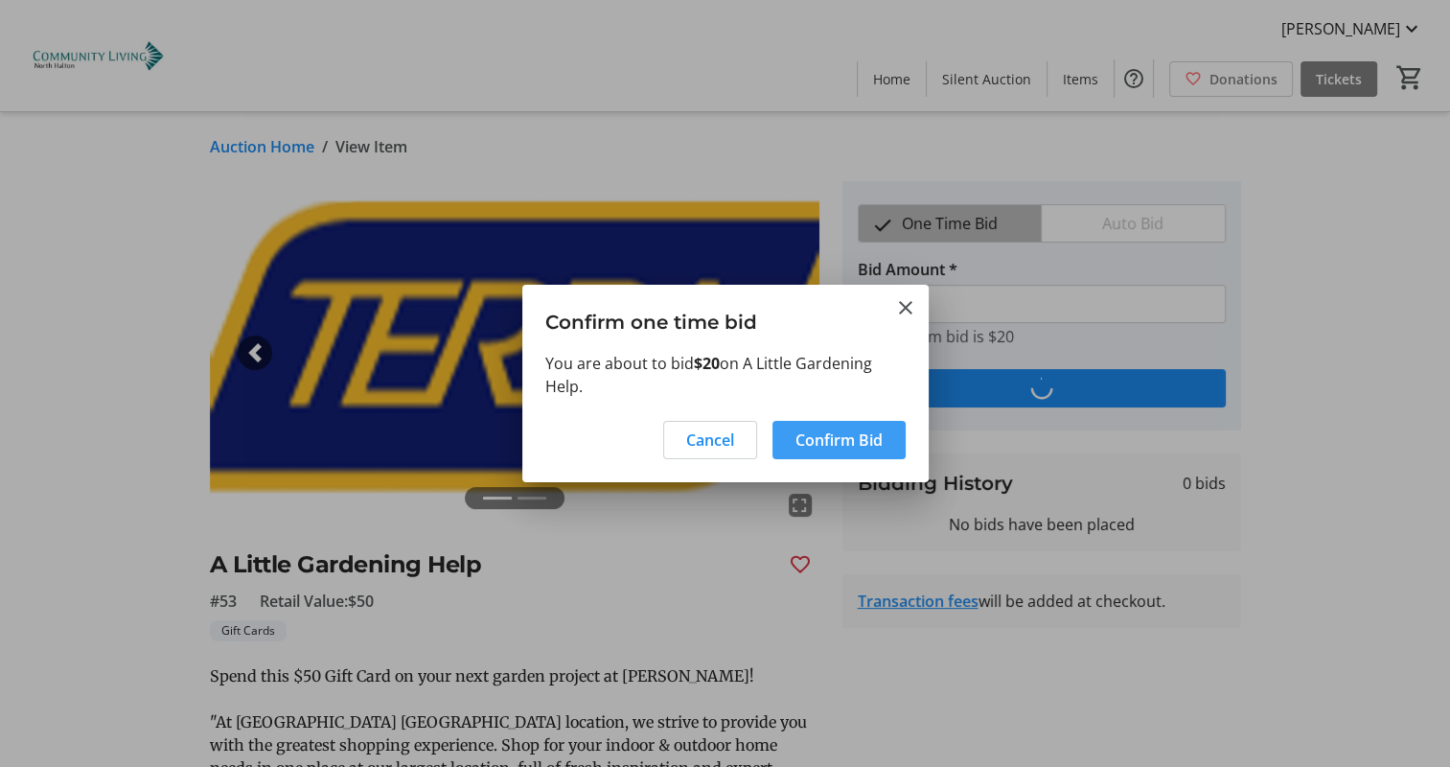
click at [838, 446] on span "Confirm Bid" at bounding box center [838, 439] width 87 height 23
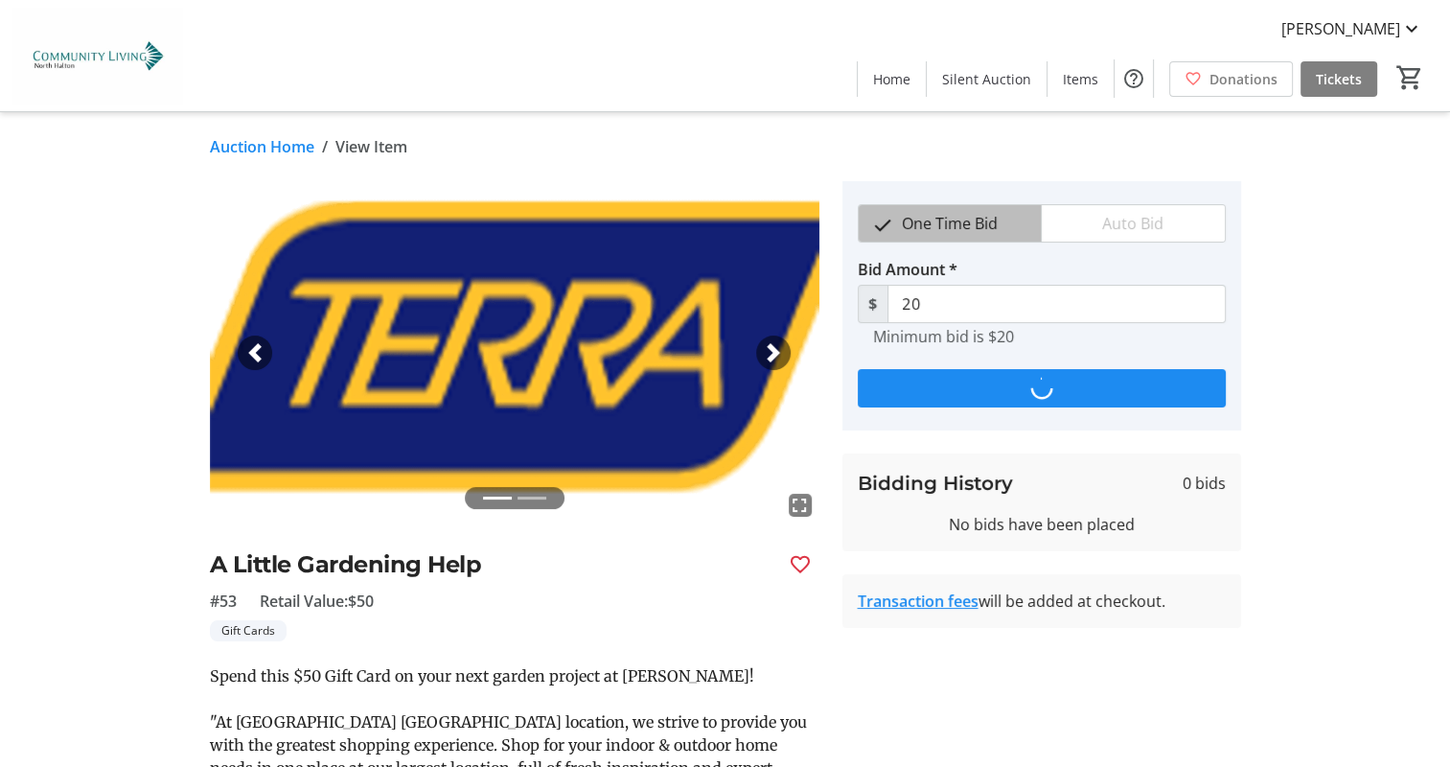
type input "25"
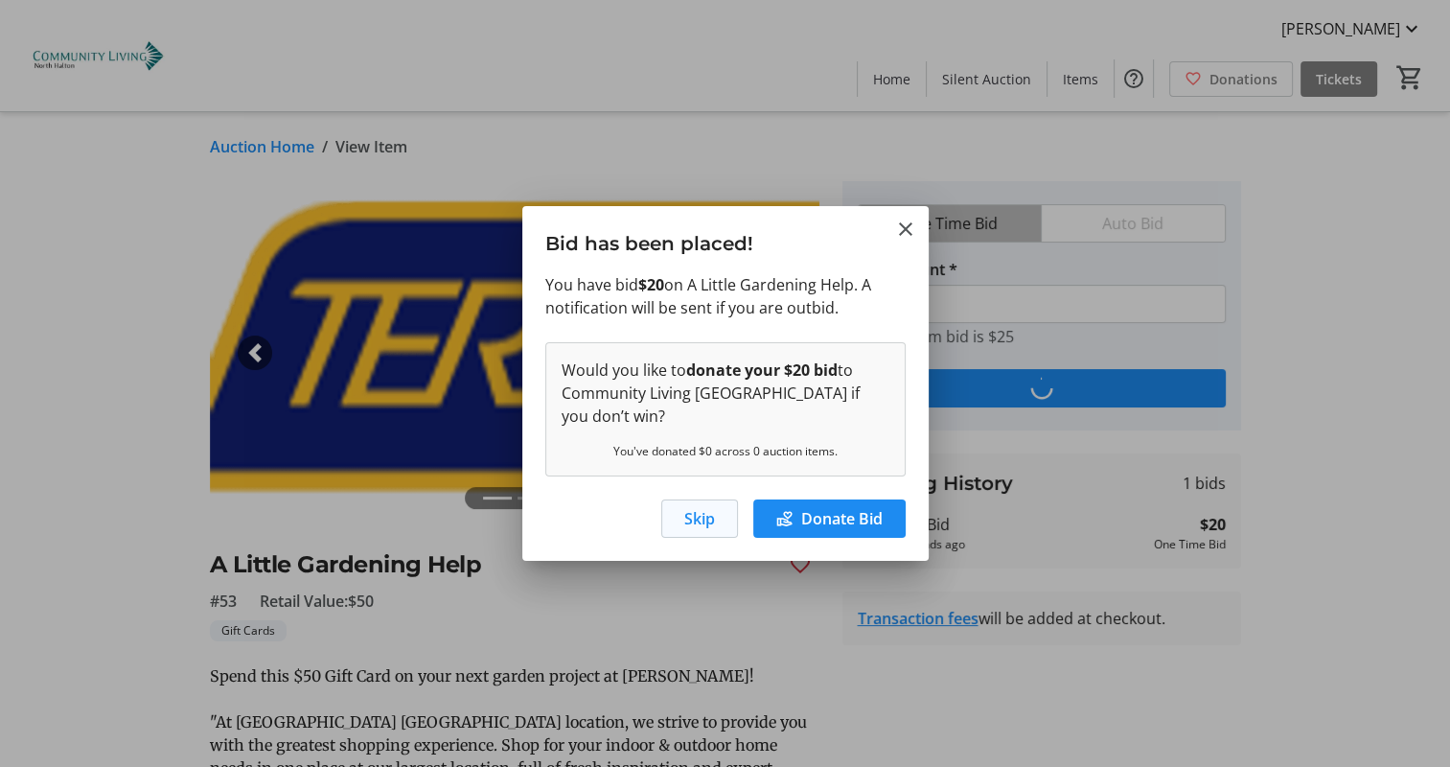
click at [691, 525] on span "Skip" at bounding box center [699, 518] width 31 height 23
